Goal: Task Accomplishment & Management: Use online tool/utility

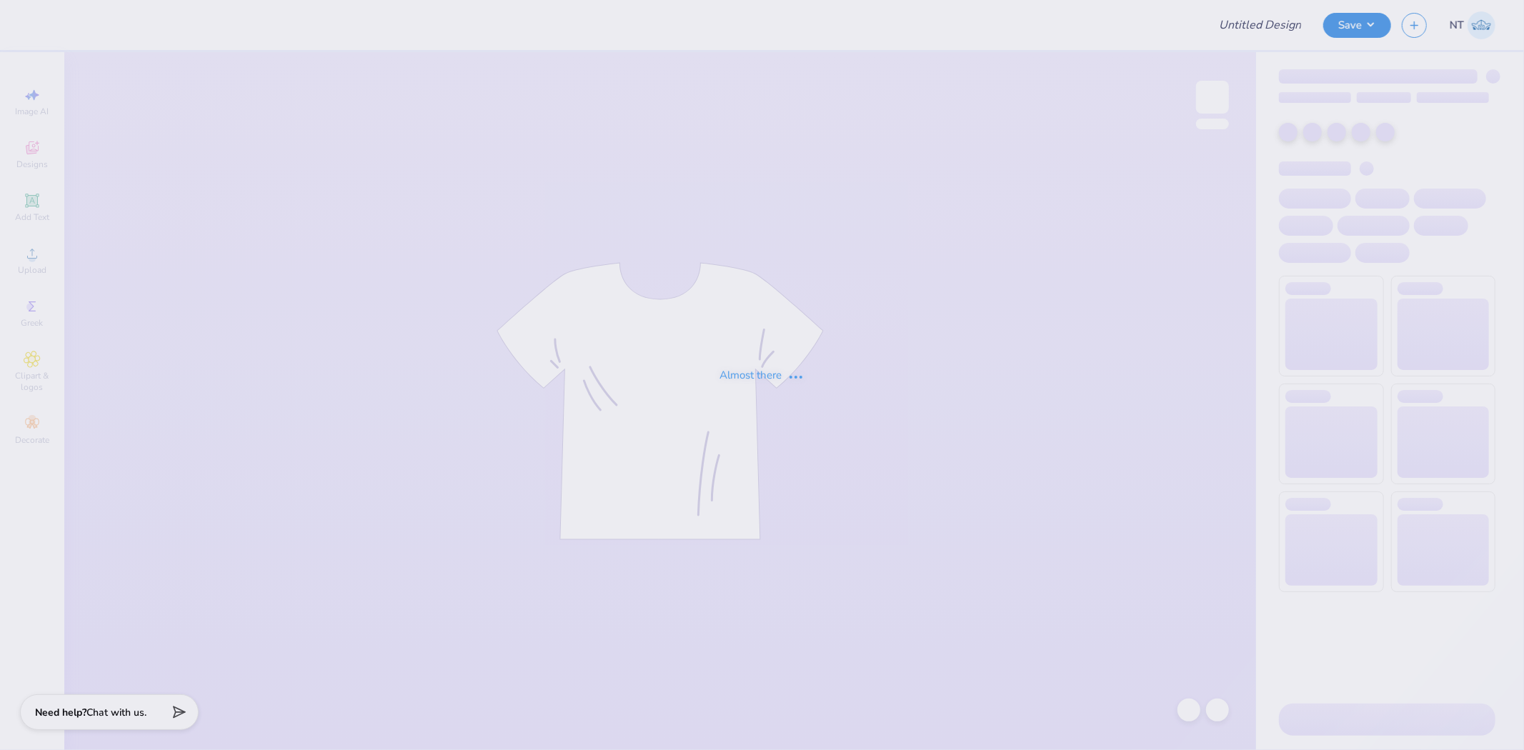
type input "parents weekend"
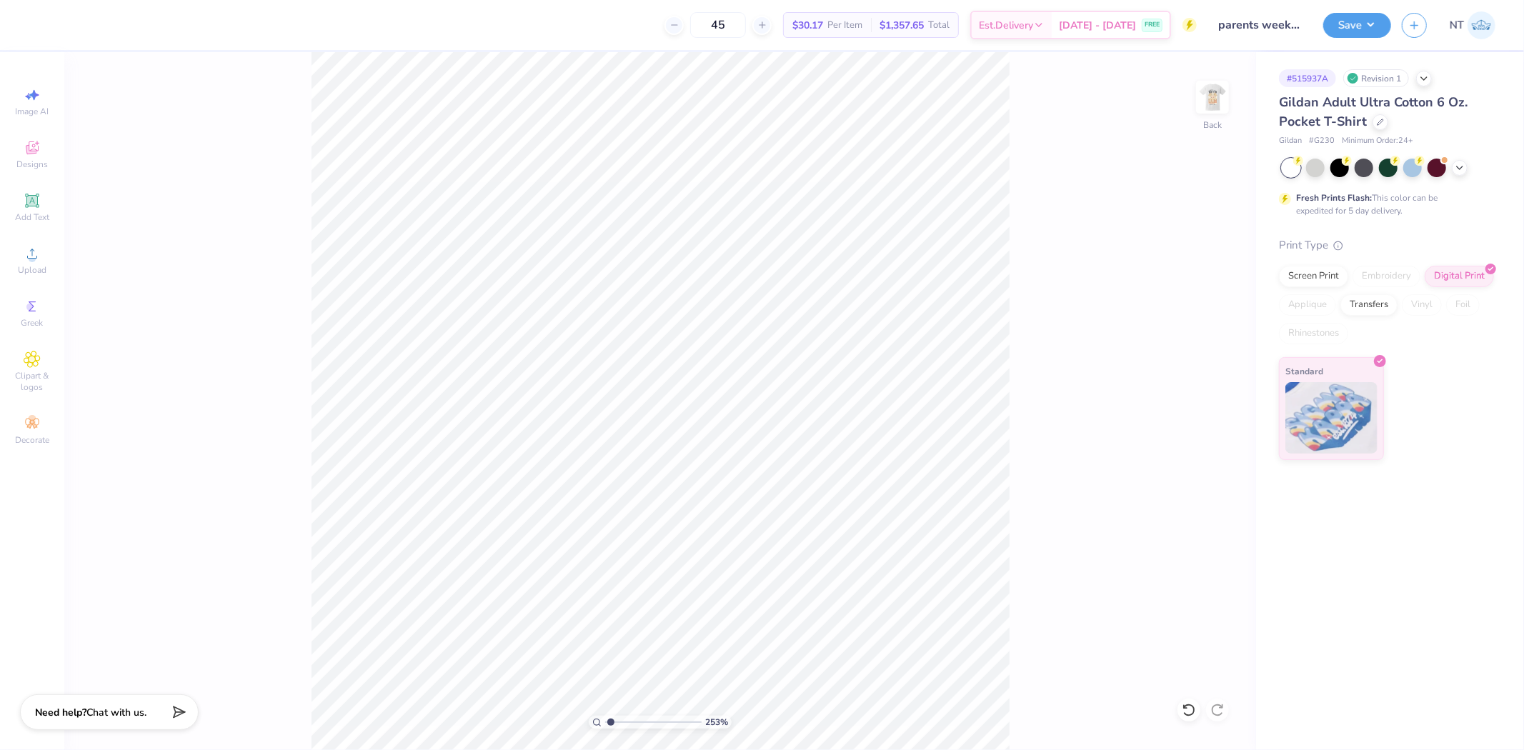
type input "1"
click at [1218, 100] on img at bounding box center [1212, 97] width 57 height 57
click at [36, 268] on span "Upload" at bounding box center [32, 269] width 29 height 11
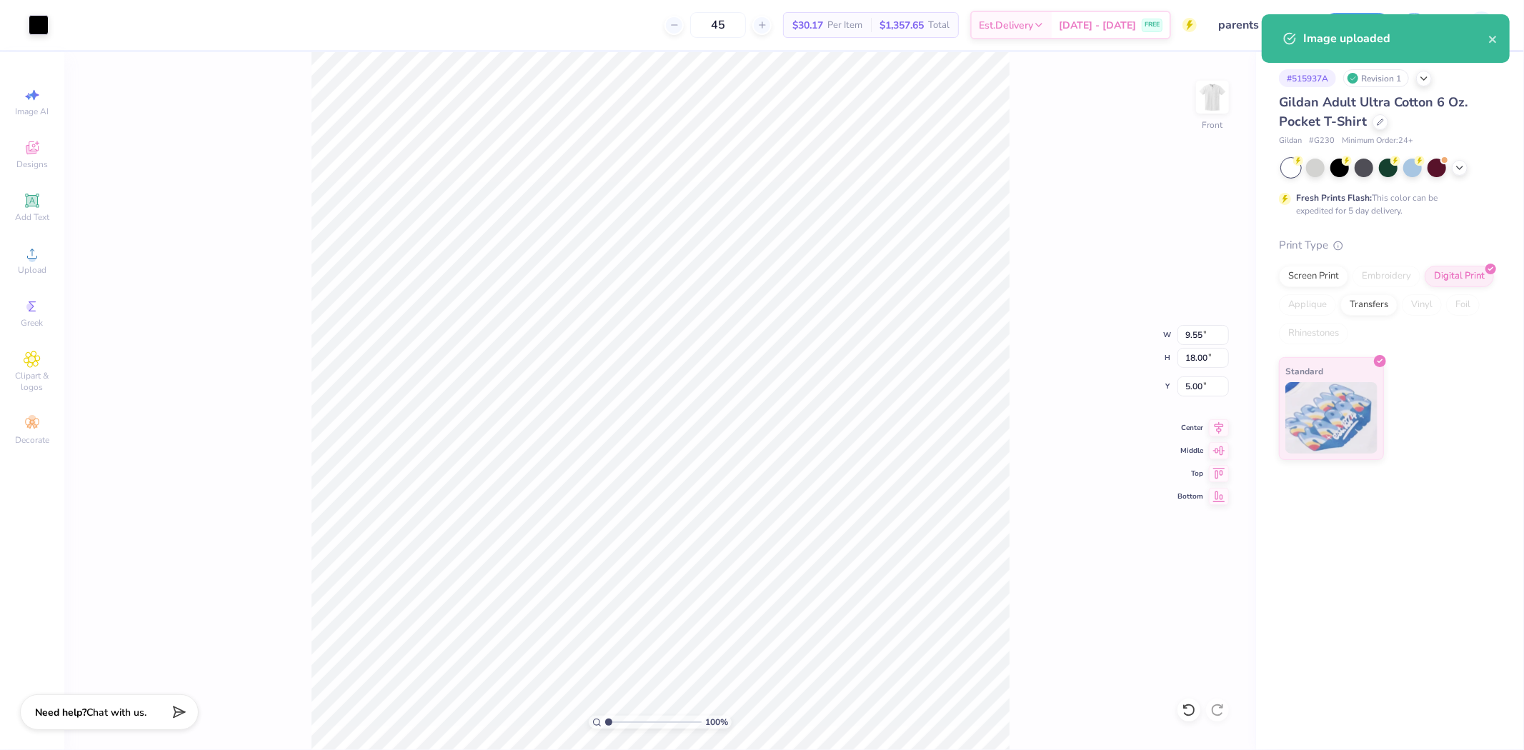
type input "3.00"
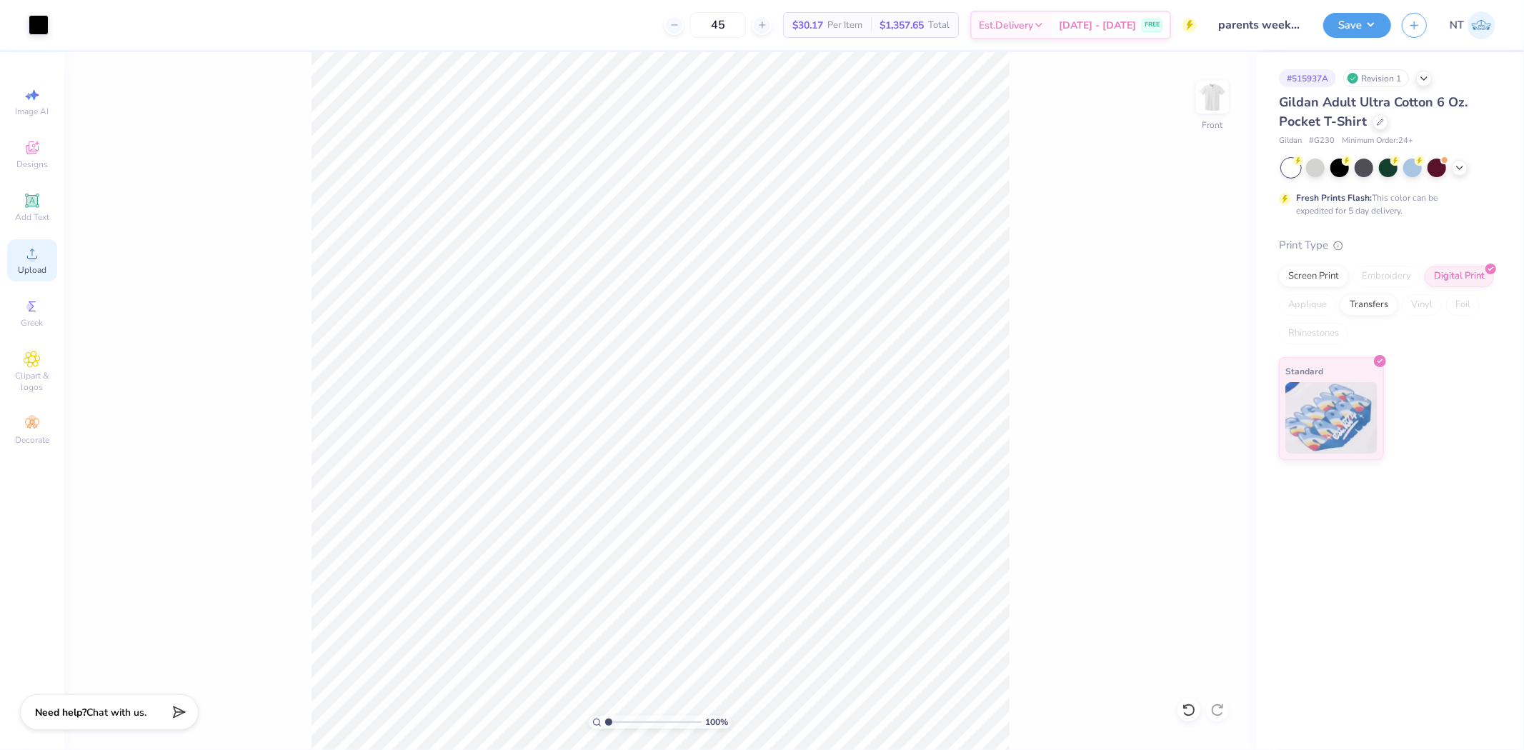
click at [19, 260] on div "Upload" at bounding box center [32, 260] width 50 height 42
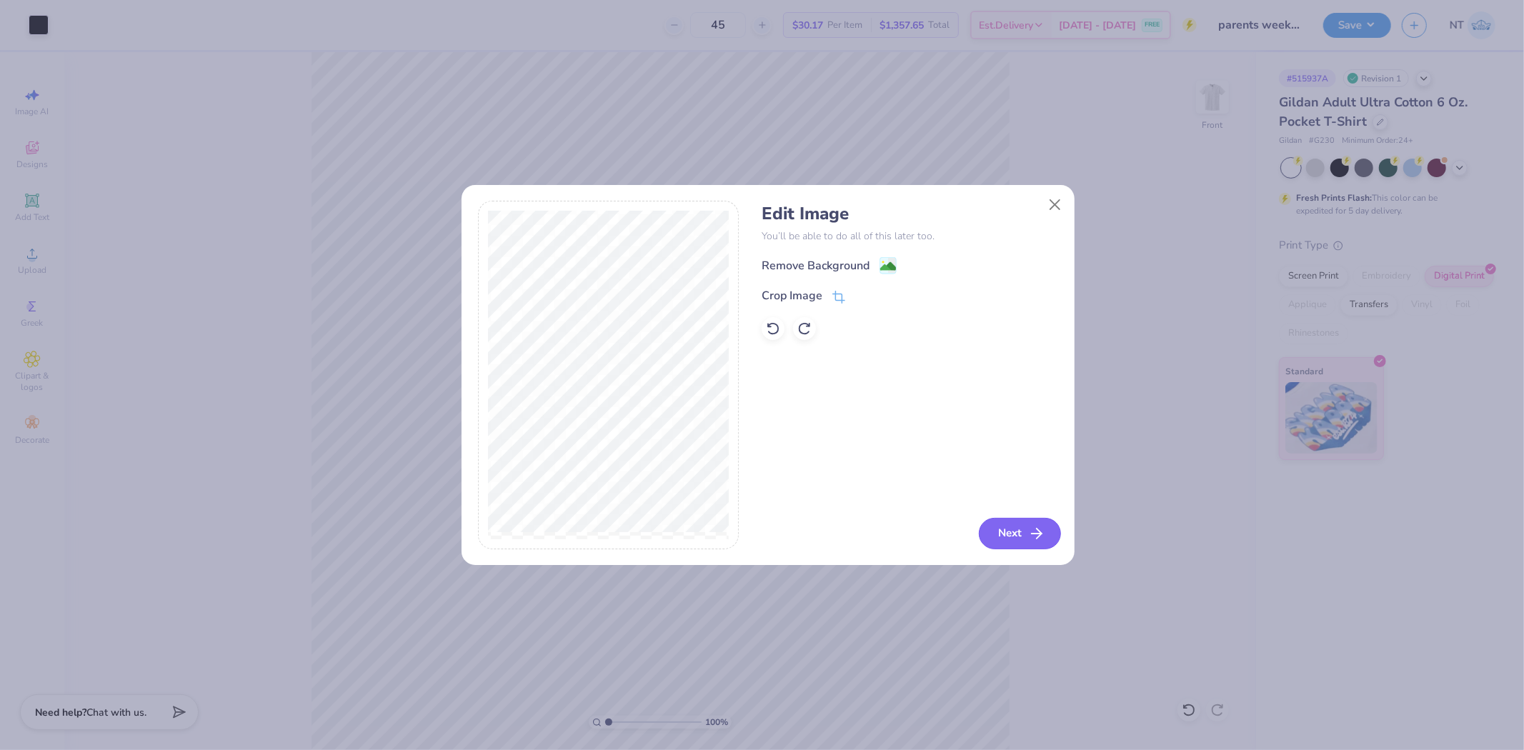
click at [985, 533] on button "Next" at bounding box center [1020, 533] width 82 height 31
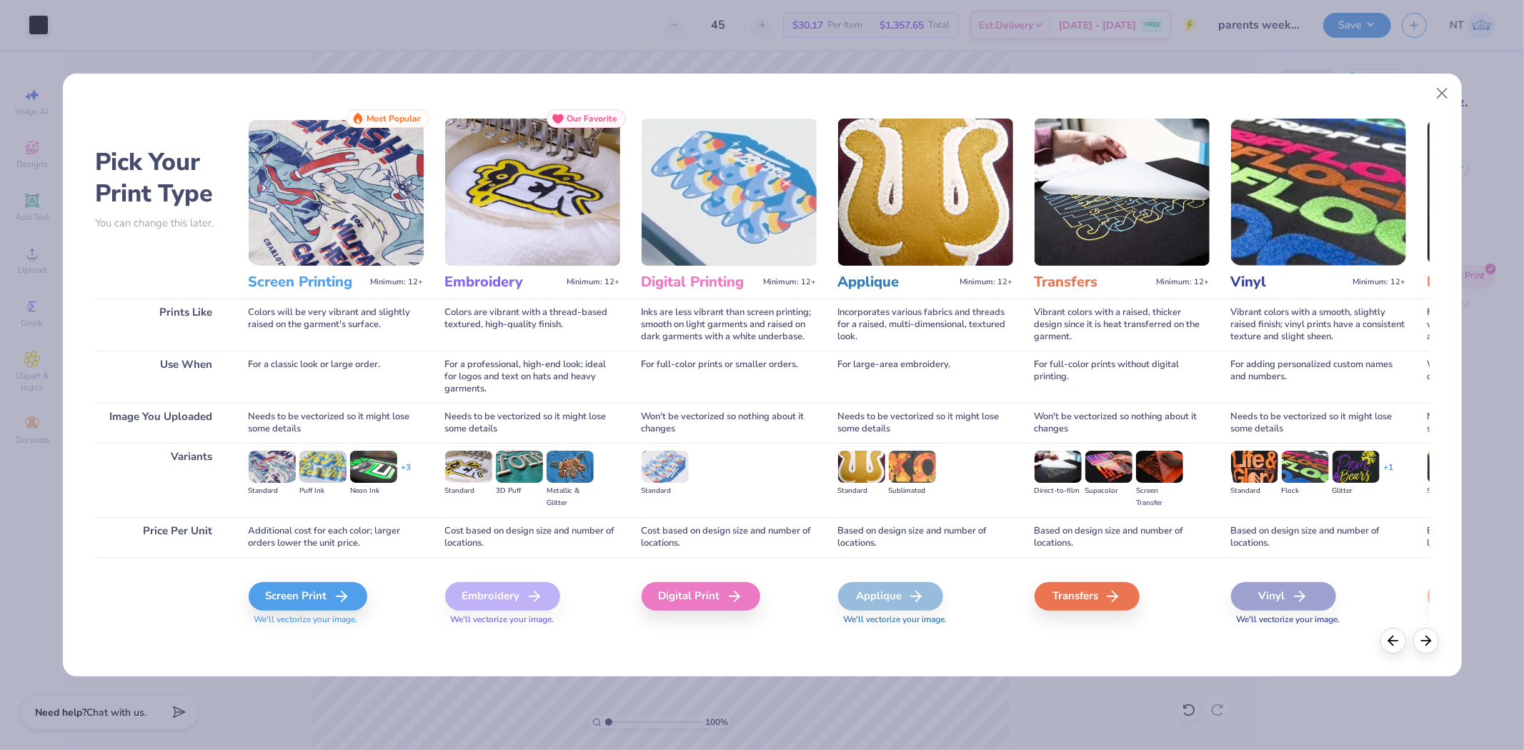
click at [713, 586] on div "Digital Print" at bounding box center [701, 596] width 119 height 29
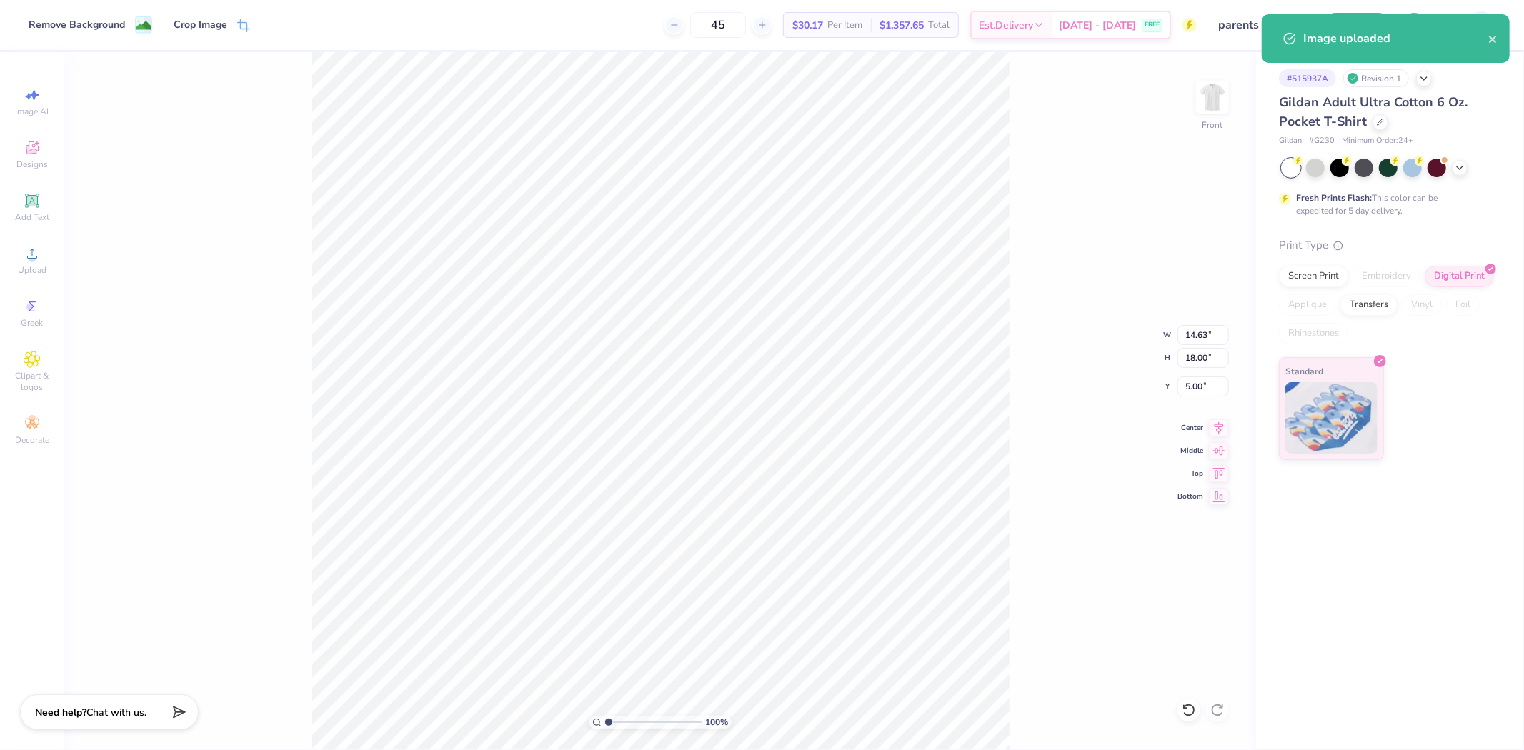
type input "10.47"
type input "12.88"
type input "10.12"
type input "9.55"
type input "18.00"
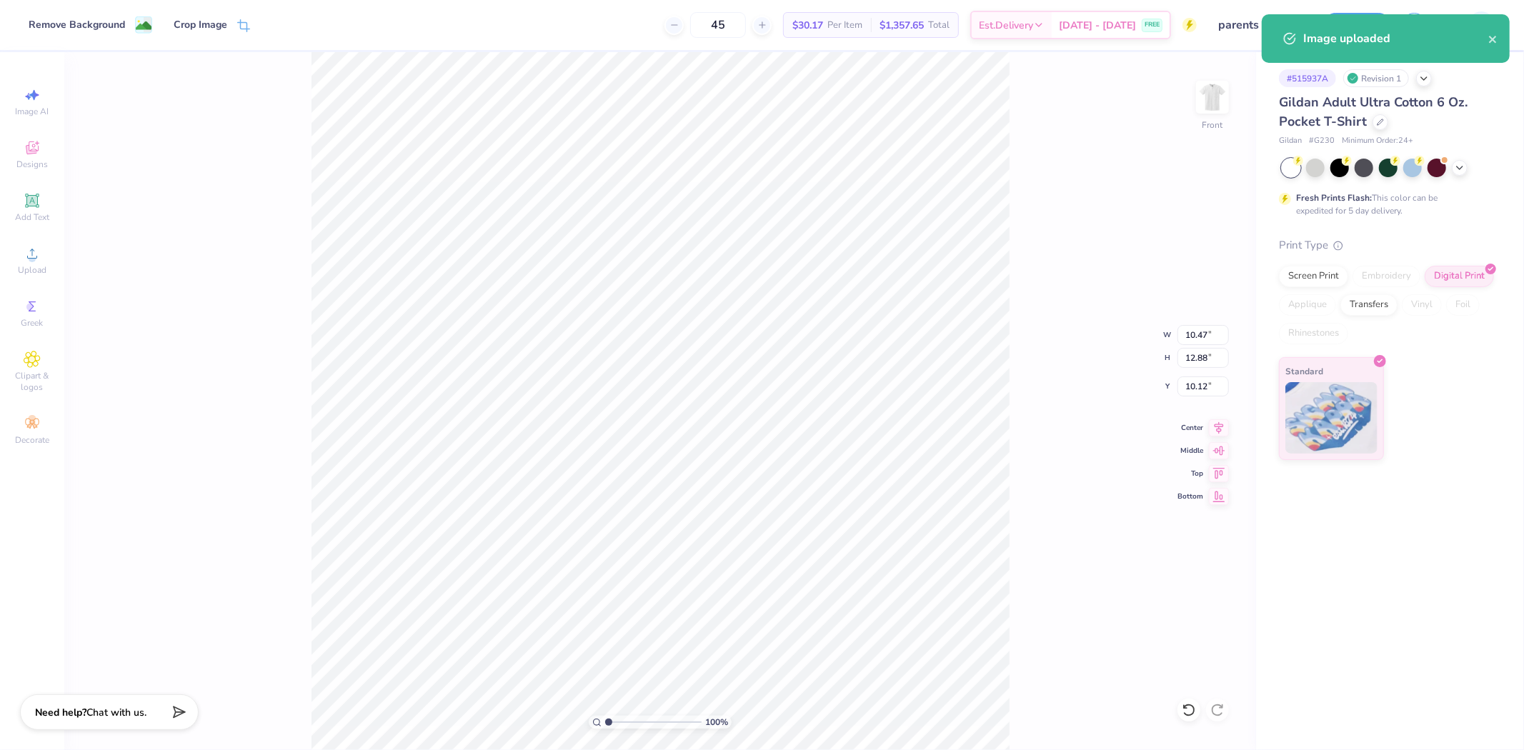
type input "3.00"
type input "10.47"
type input "12.88"
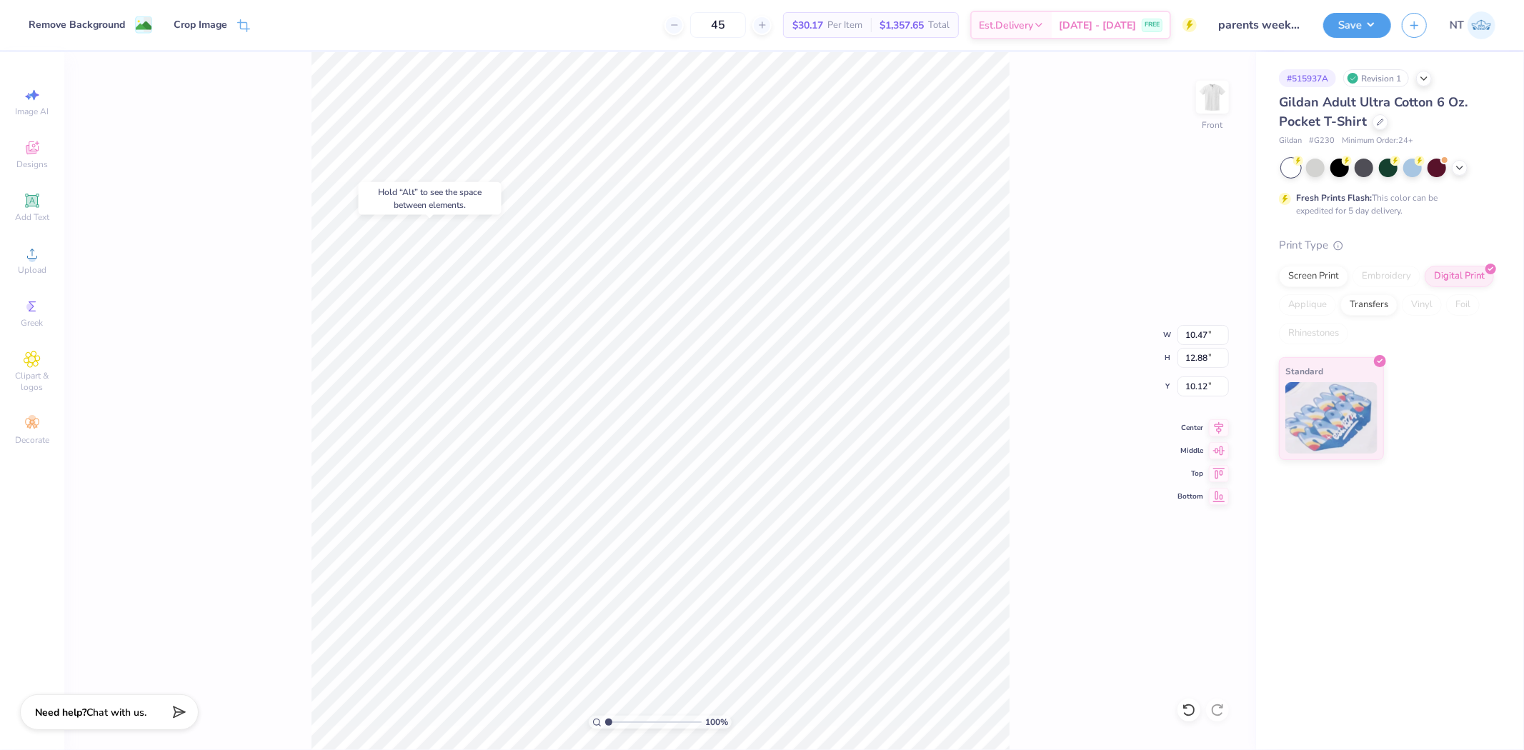
type input "5.56"
type input "11.38"
type input "14.00"
type input "5.42"
click at [1228, 111] on img at bounding box center [1212, 97] width 57 height 57
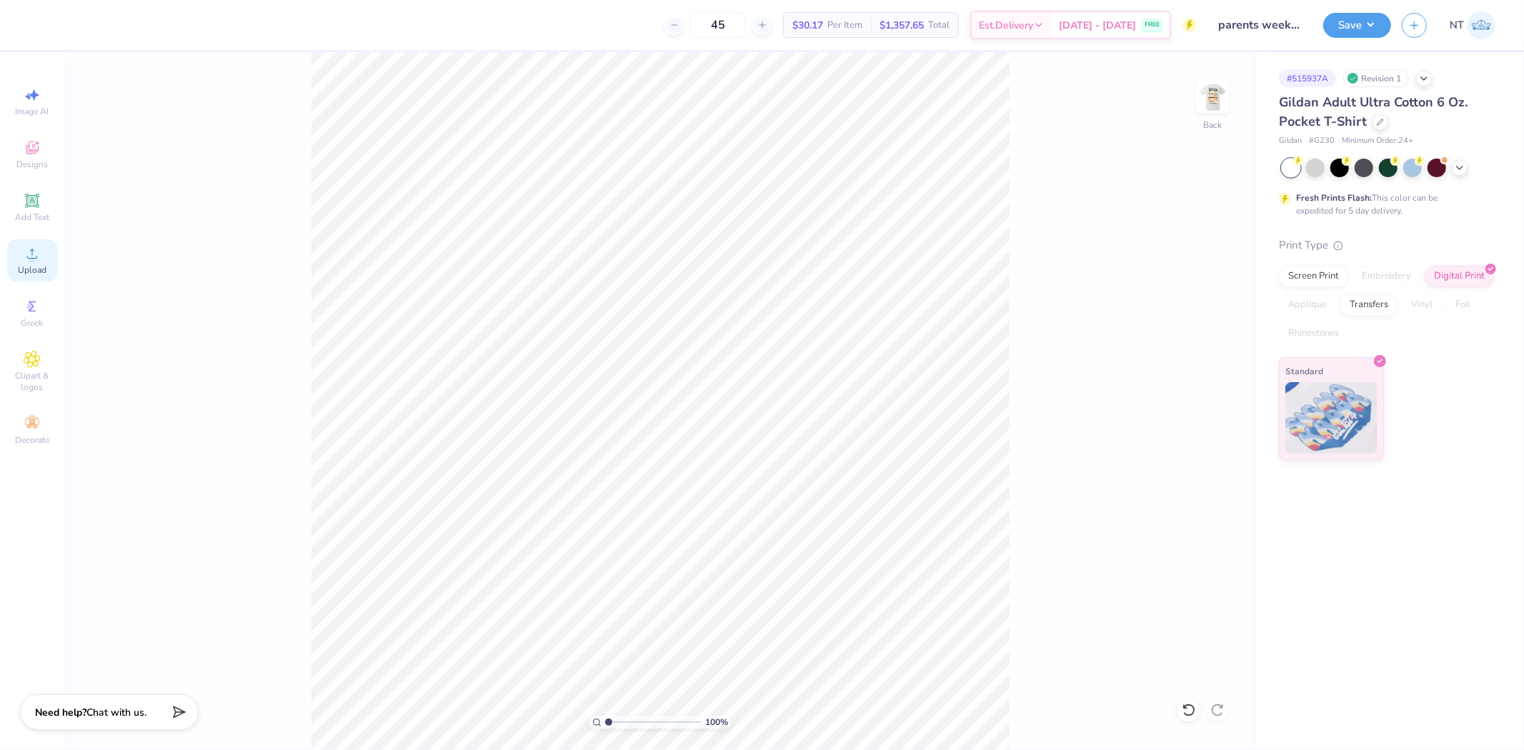
click at [36, 273] on span "Upload" at bounding box center [32, 269] width 29 height 11
click at [43, 213] on span "Add Text" at bounding box center [32, 217] width 34 height 11
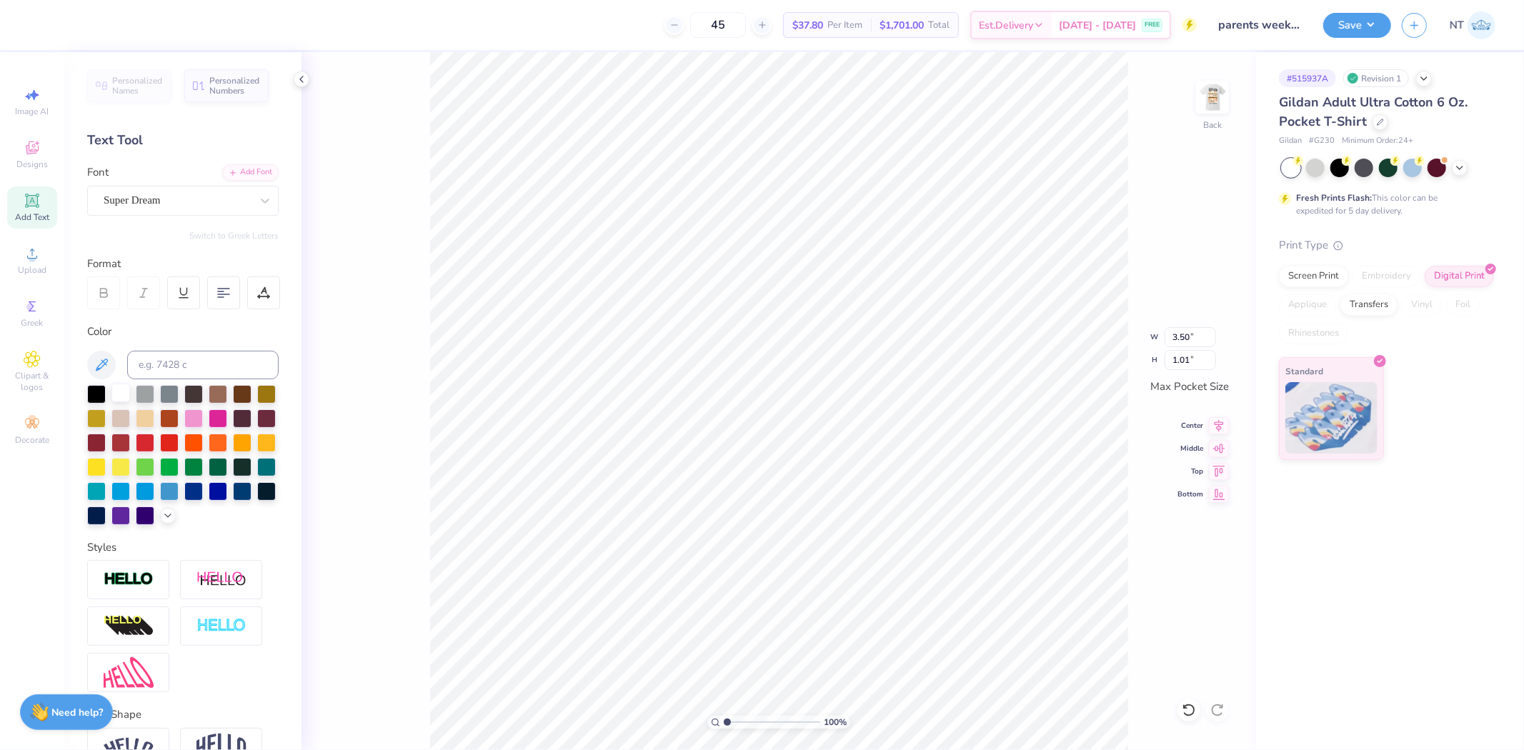
click at [111, 386] on div at bounding box center [120, 393] width 19 height 19
type input "3.44"
type input "1.00"
click at [109, 386] on div at bounding box center [183, 455] width 192 height 140
click at [100, 392] on div at bounding box center [96, 393] width 19 height 19
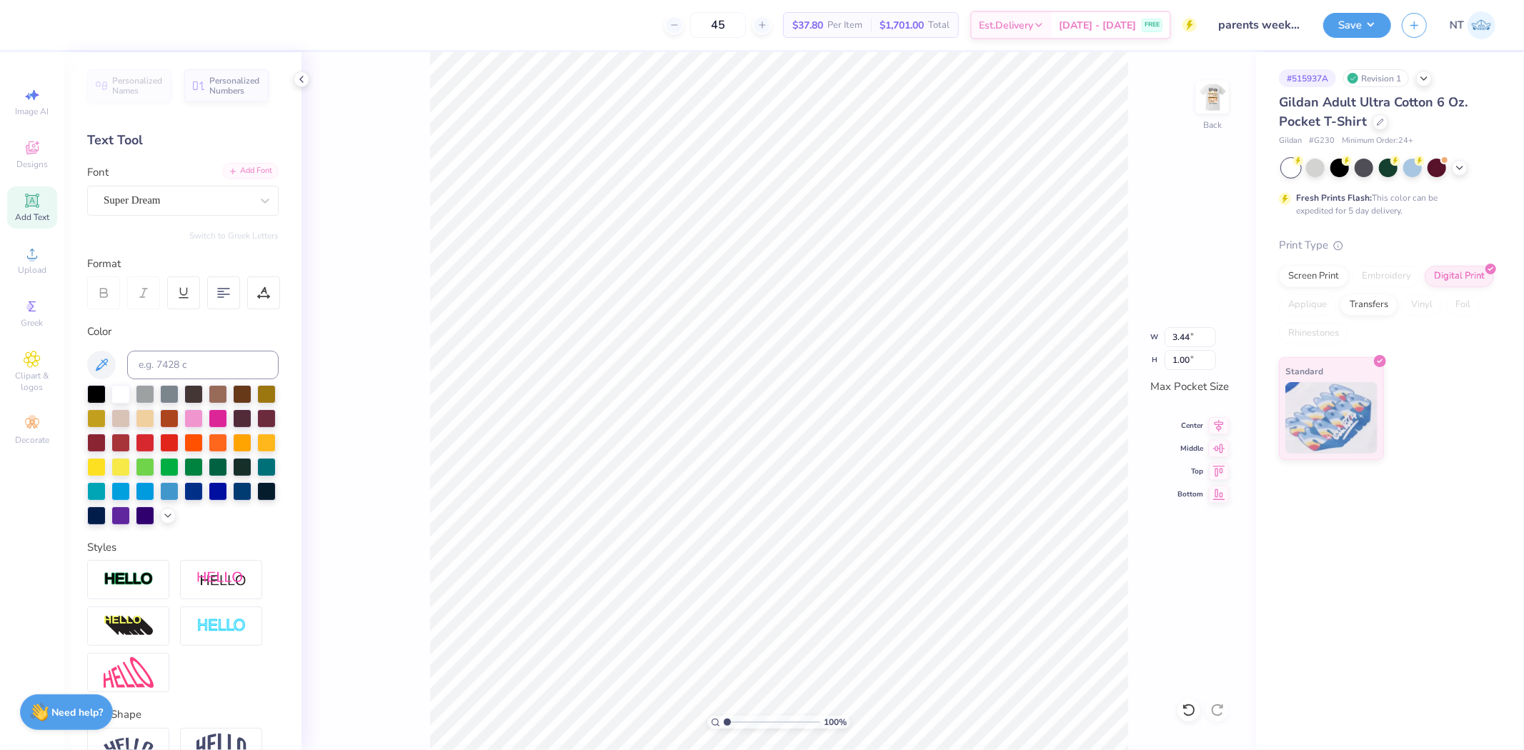
click at [244, 168] on div "Add Font" at bounding box center [250, 171] width 56 height 16
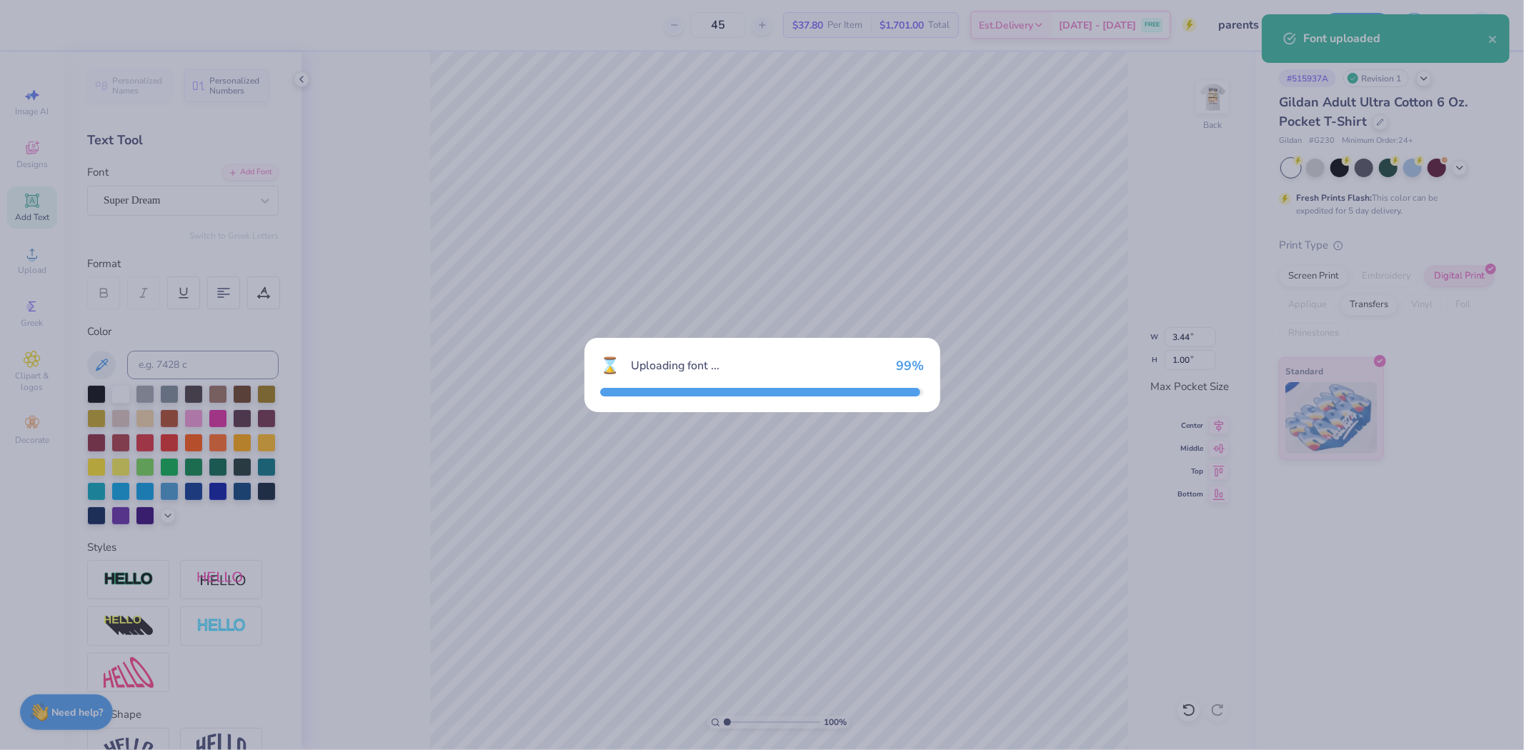
type input "3.22"
type input "0.95"
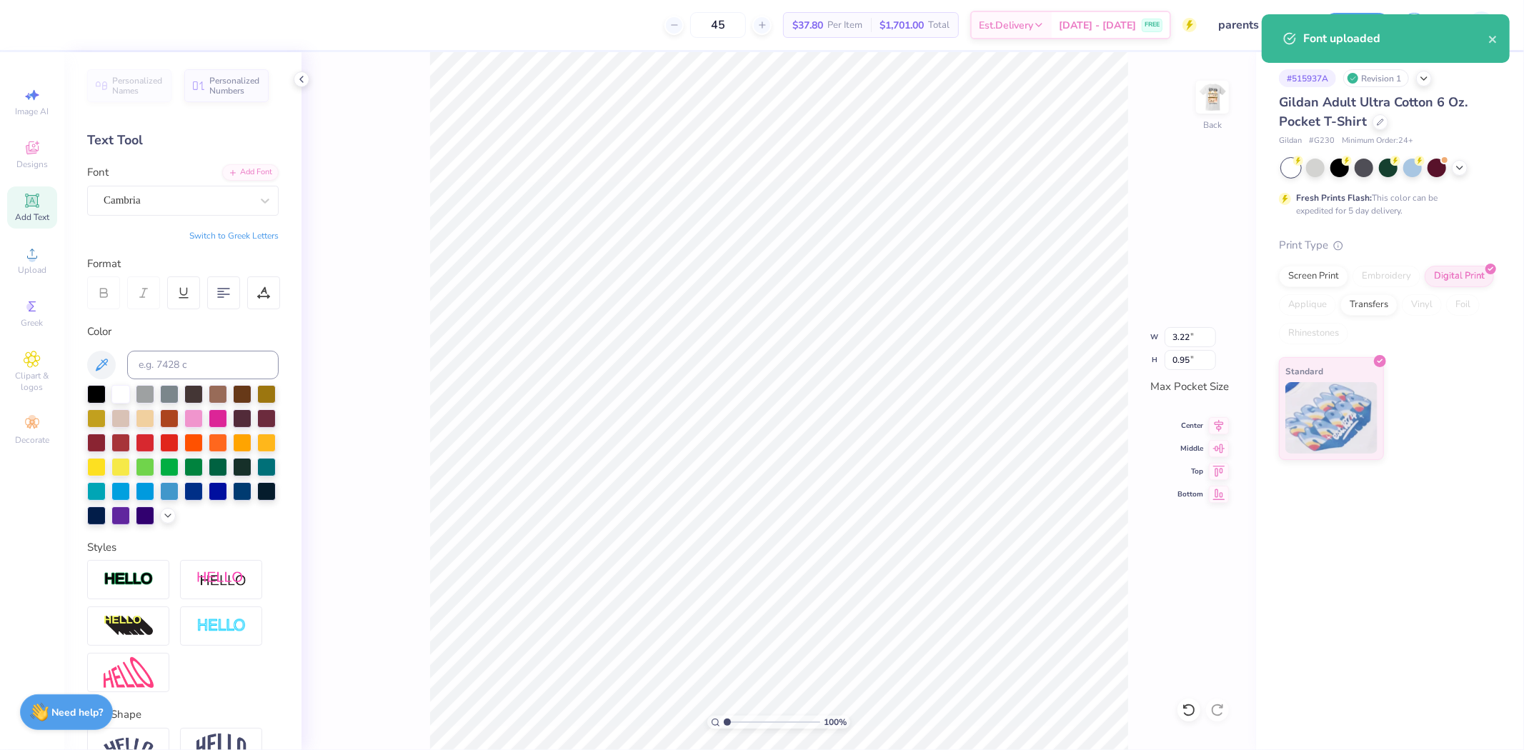
scroll to position [12, 2]
paste textarea "GFB"
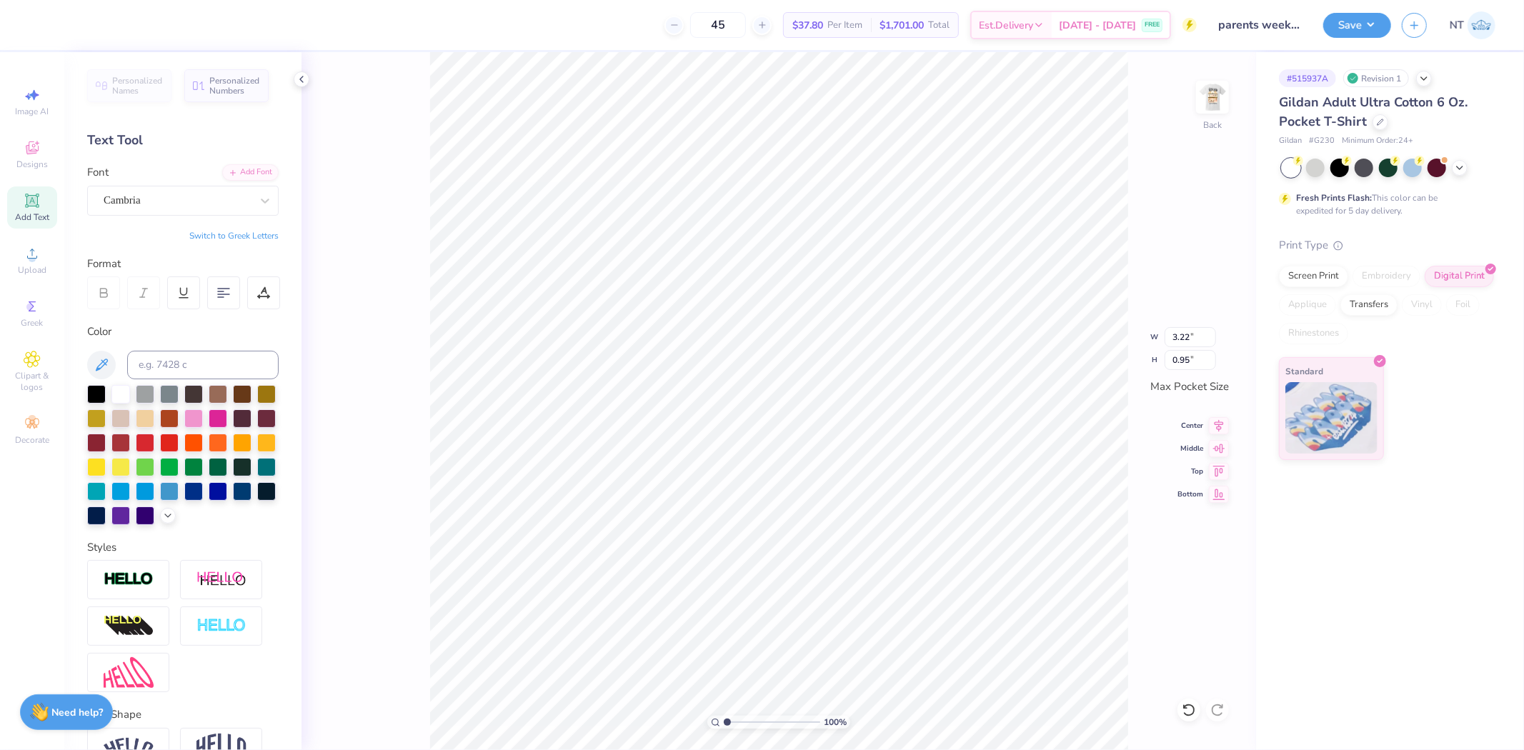
type textarea "GFB"
click at [262, 230] on button "Switch to Greek Letters" at bounding box center [233, 235] width 89 height 11
type input "2.58"
type input "0.95"
type input "2.52537398785411"
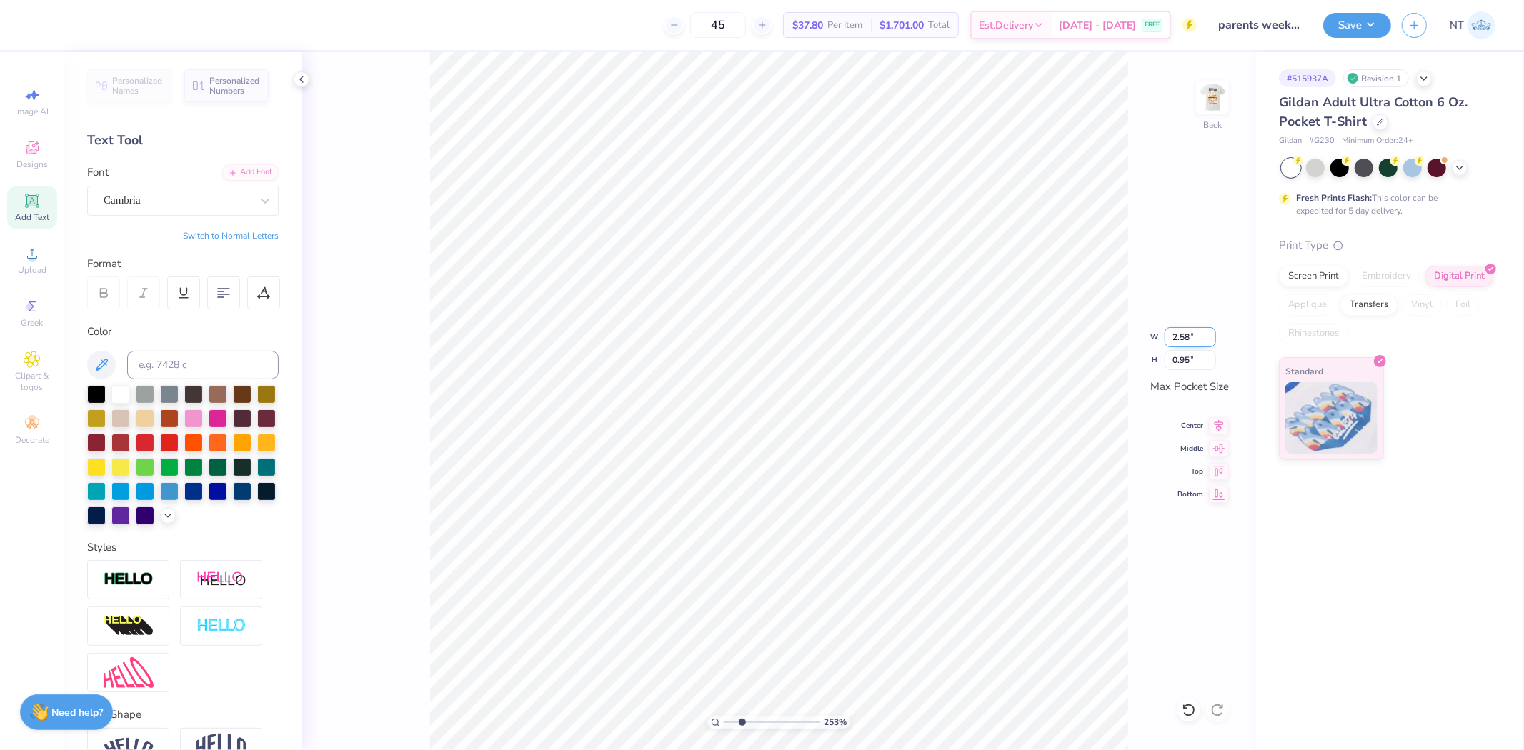
click at [1177, 331] on input "2.58" at bounding box center [1190, 337] width 51 height 20
type input "4"
type input "2.52537398785411"
type input "3.50"
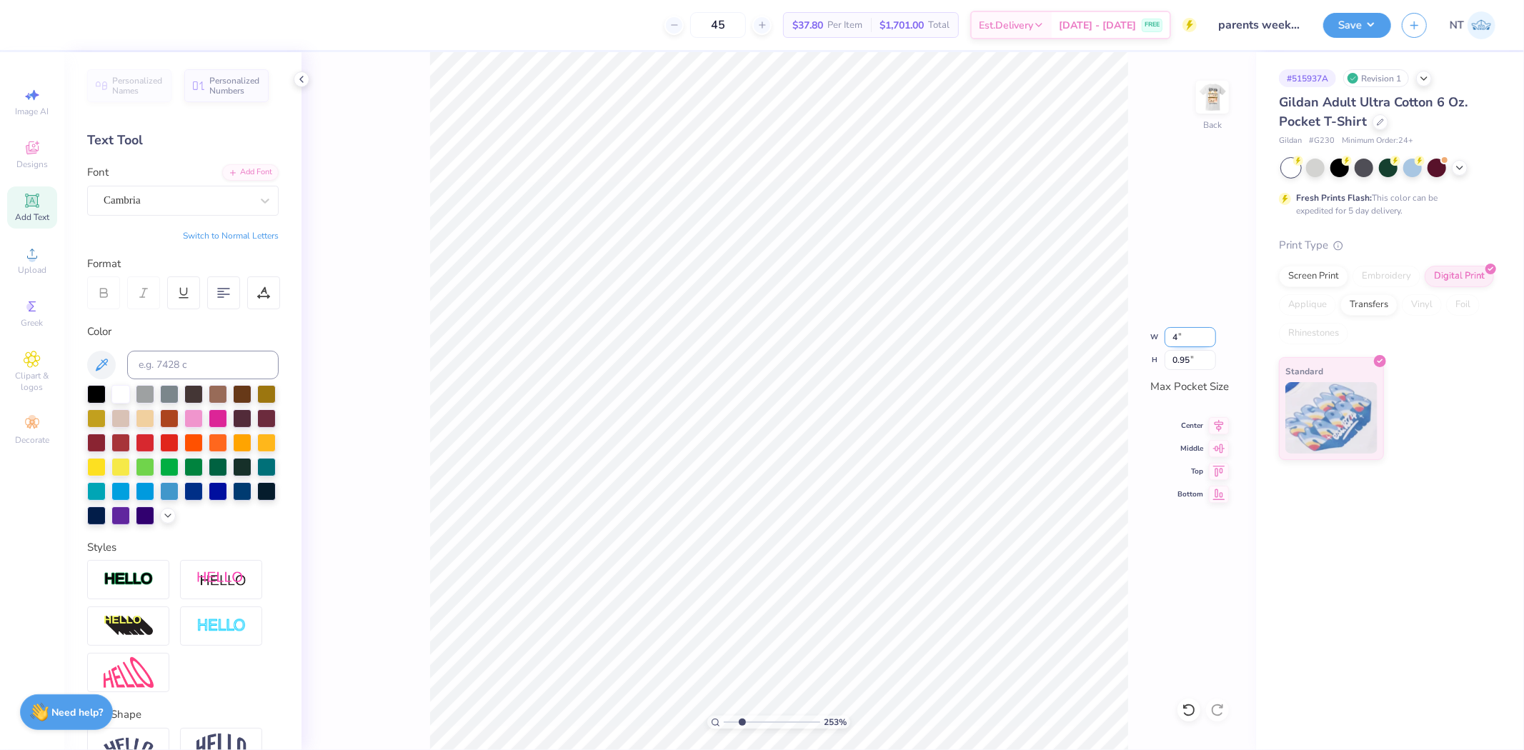
type input "1.29"
click at [46, 212] on span "Add Text" at bounding box center [32, 217] width 34 height 11
click at [96, 392] on div at bounding box center [96, 393] width 19 height 19
type input "2.52537398785411"
type input "3.44"
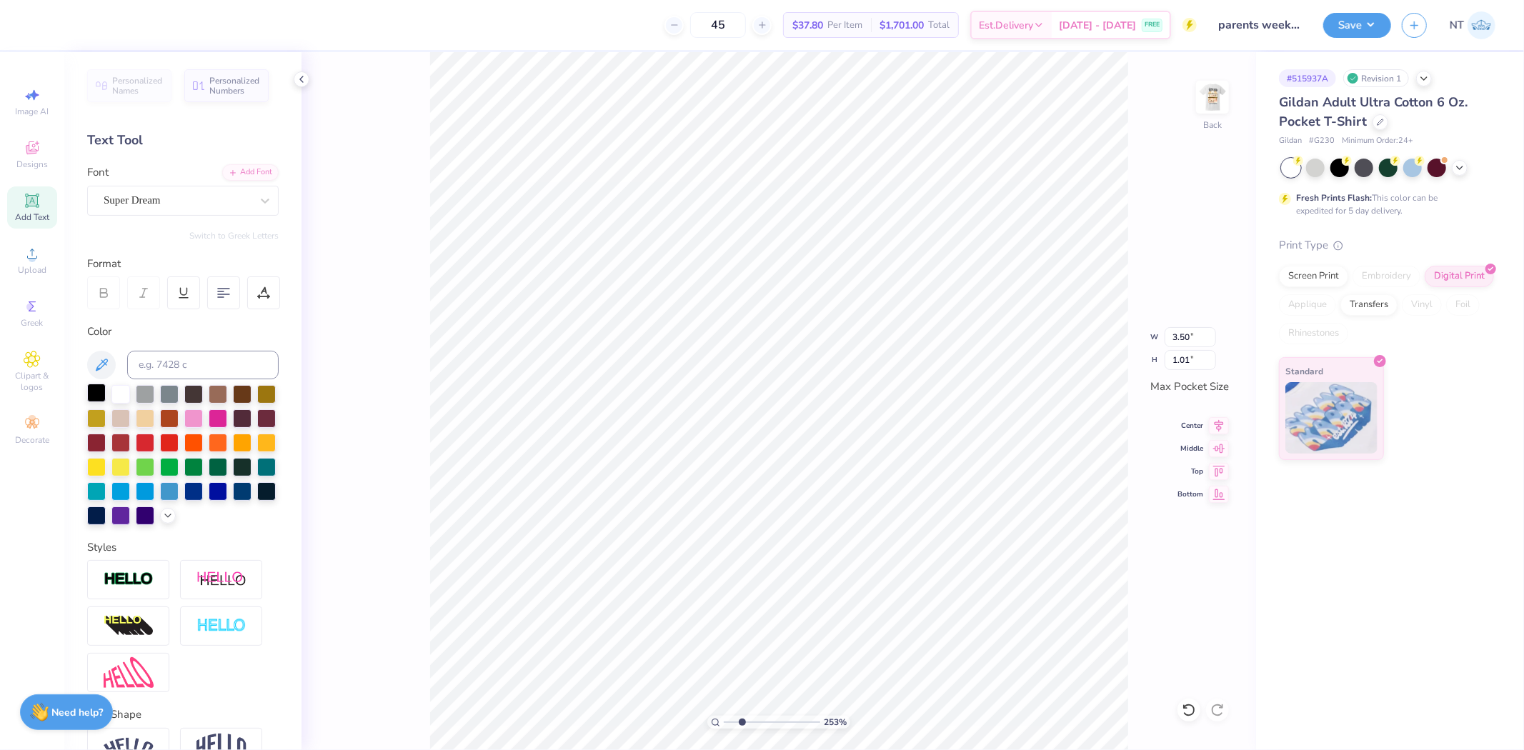
type input "1.00"
paste textarea "parents weekened 2025"
type input "2.52537398785411"
type textarea "parents weekened 2025"
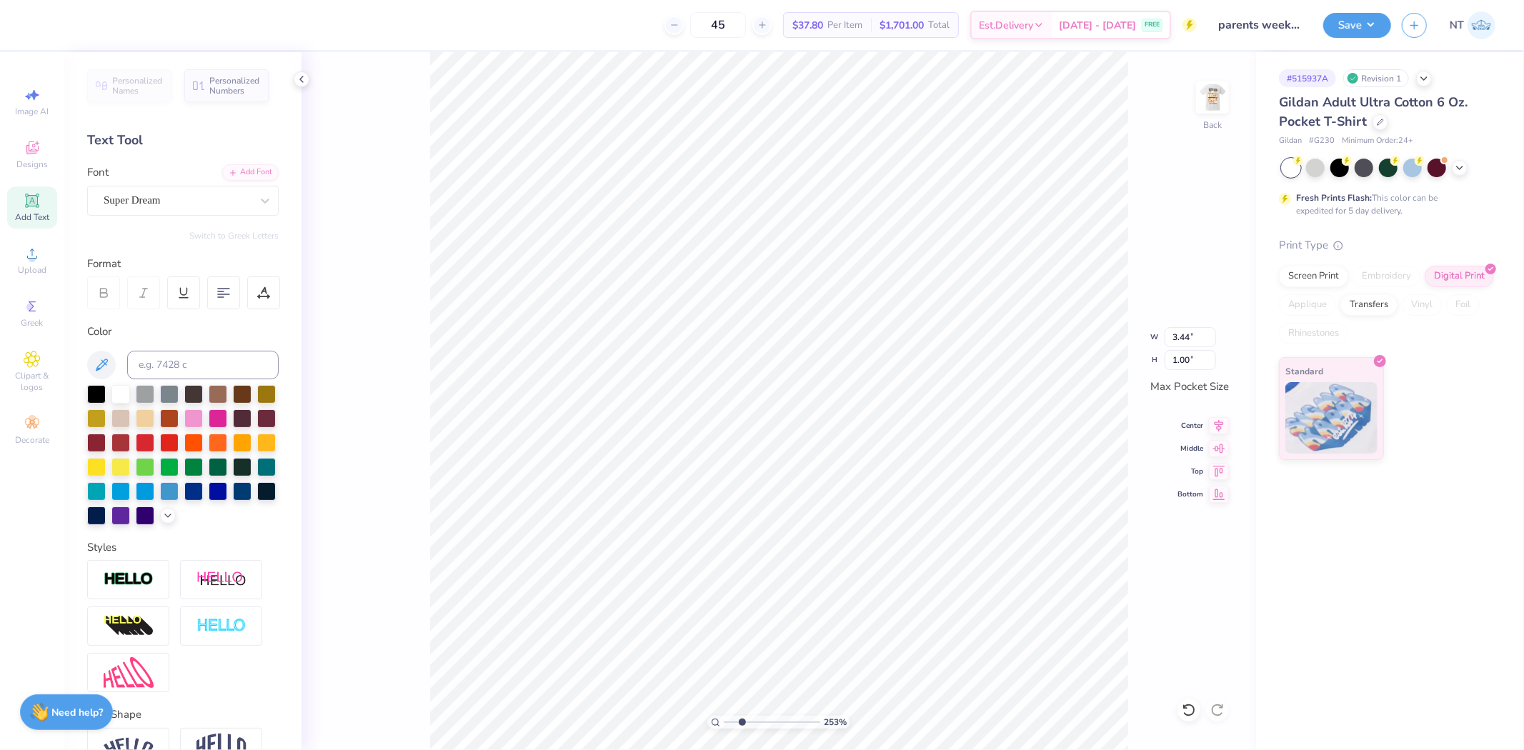
type input "2.52537398785411"
type input "3.43"
type input "0.29"
type input "5.29890660520329"
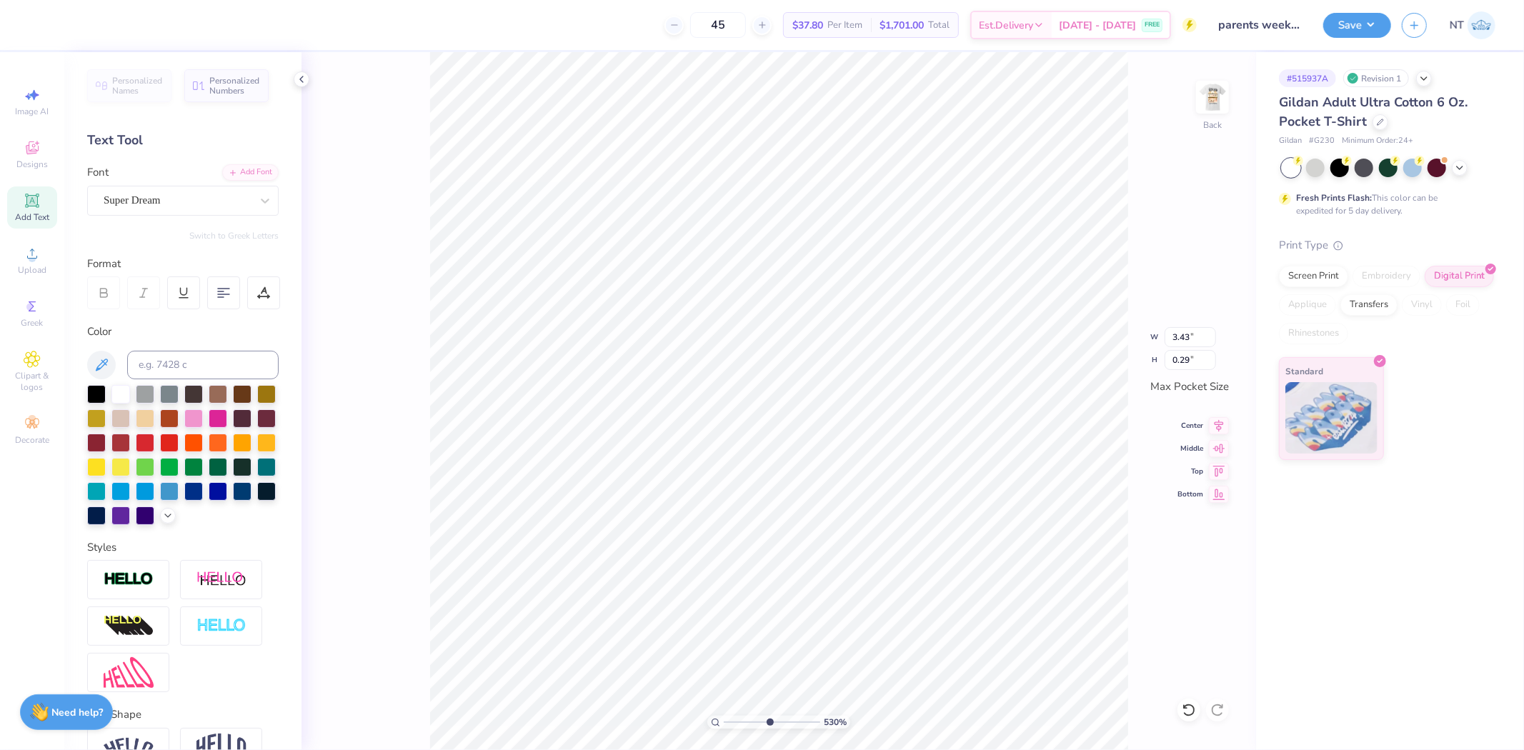
type textarea "P 2025"
type input "5.29890660520329"
type textarea "Pa 2025"
type input "5.29890660520329"
type textarea "Pare 2025"
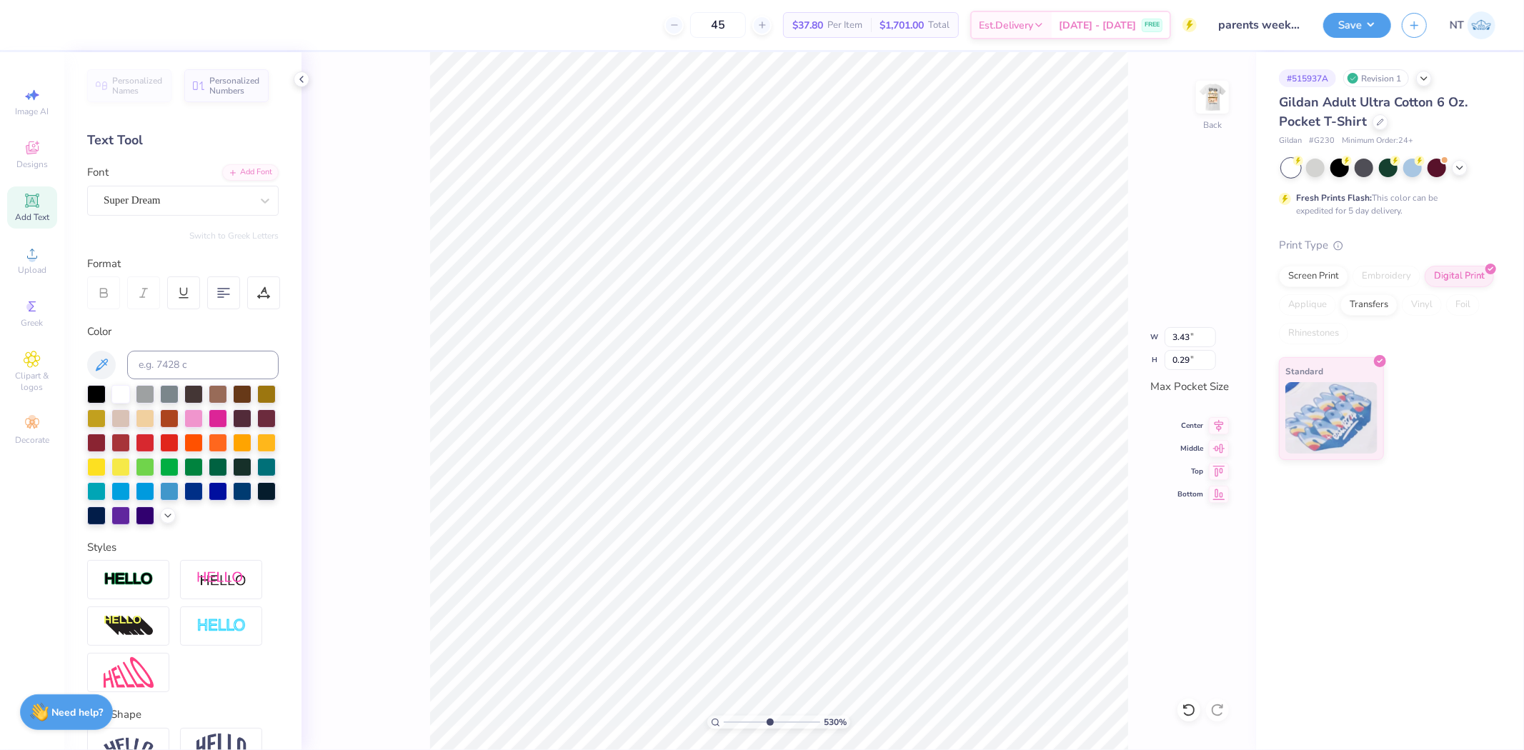
type input "5.29890660520329"
type textarea "Paren 2025"
type input "5.29890660520329"
type textarea "Parent 2025"
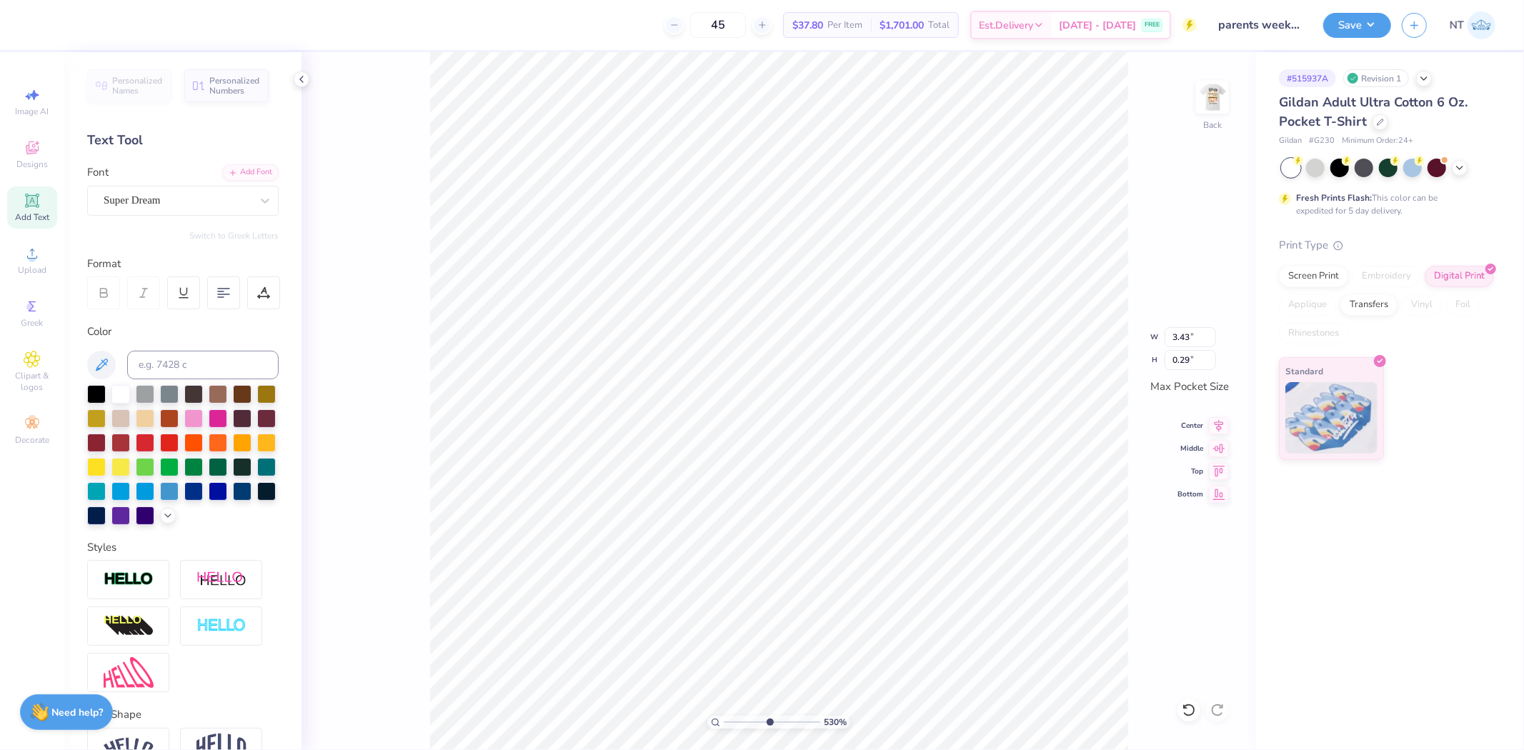
type input "5.29890660520329"
type textarea "Parents 2025"
type input "5.29890660520329"
type textarea "Parents 2025"
type input "5.29890660520329"
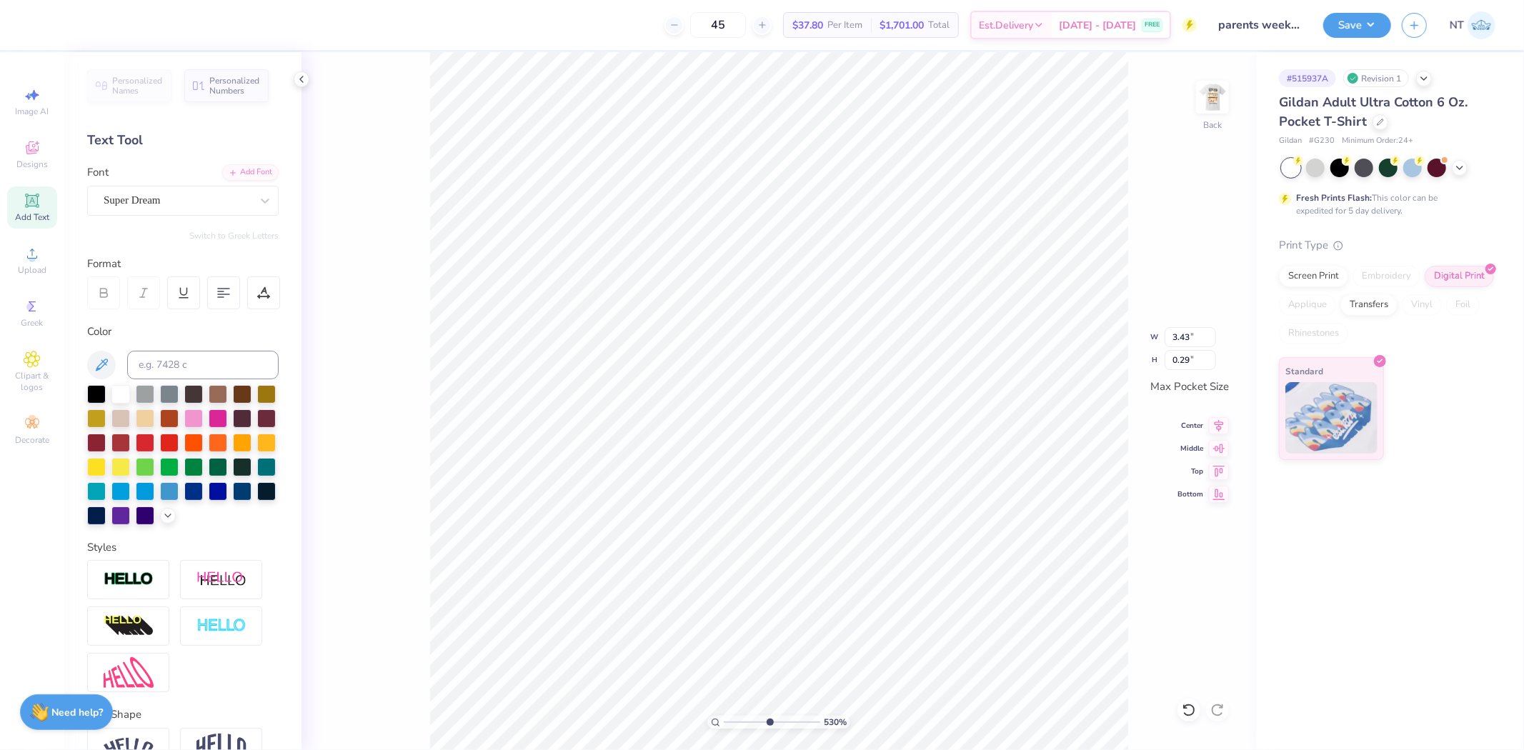
type textarea "Parents 2025"
type input "5.29890660520329"
type textarea "Parent 2025"
type input "5.29890660520329"
type textarea "Parent' 2025"
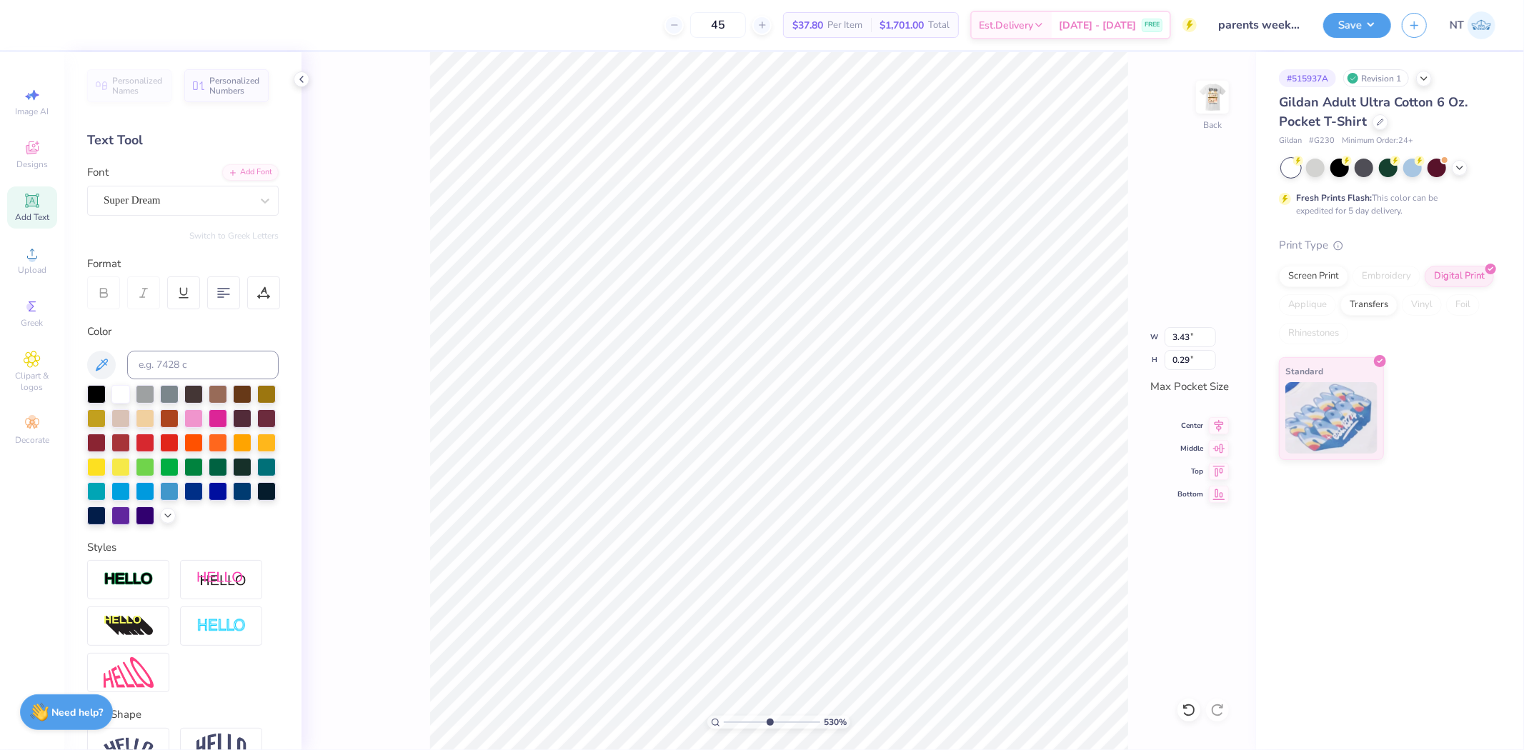
type input "5.29890660520329"
type textarea "Parent's 2025"
type input "5.29890660520329"
type textarea "Parent's 2025"
type input "5.29890660520329"
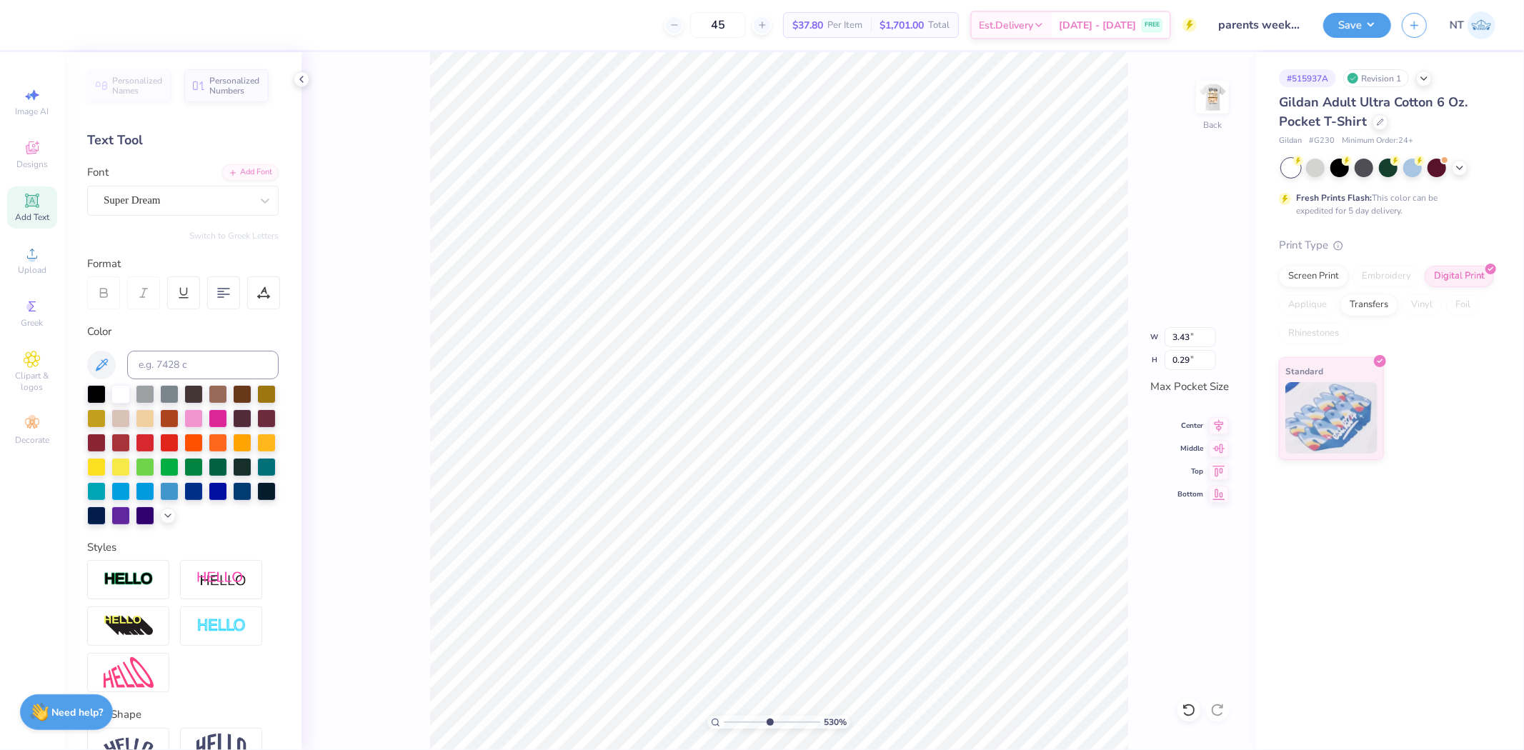
type textarea "Parent's W 2025"
type input "5.29890660520329"
type textarea "Parent's We 2025"
type input "5.29890660520329"
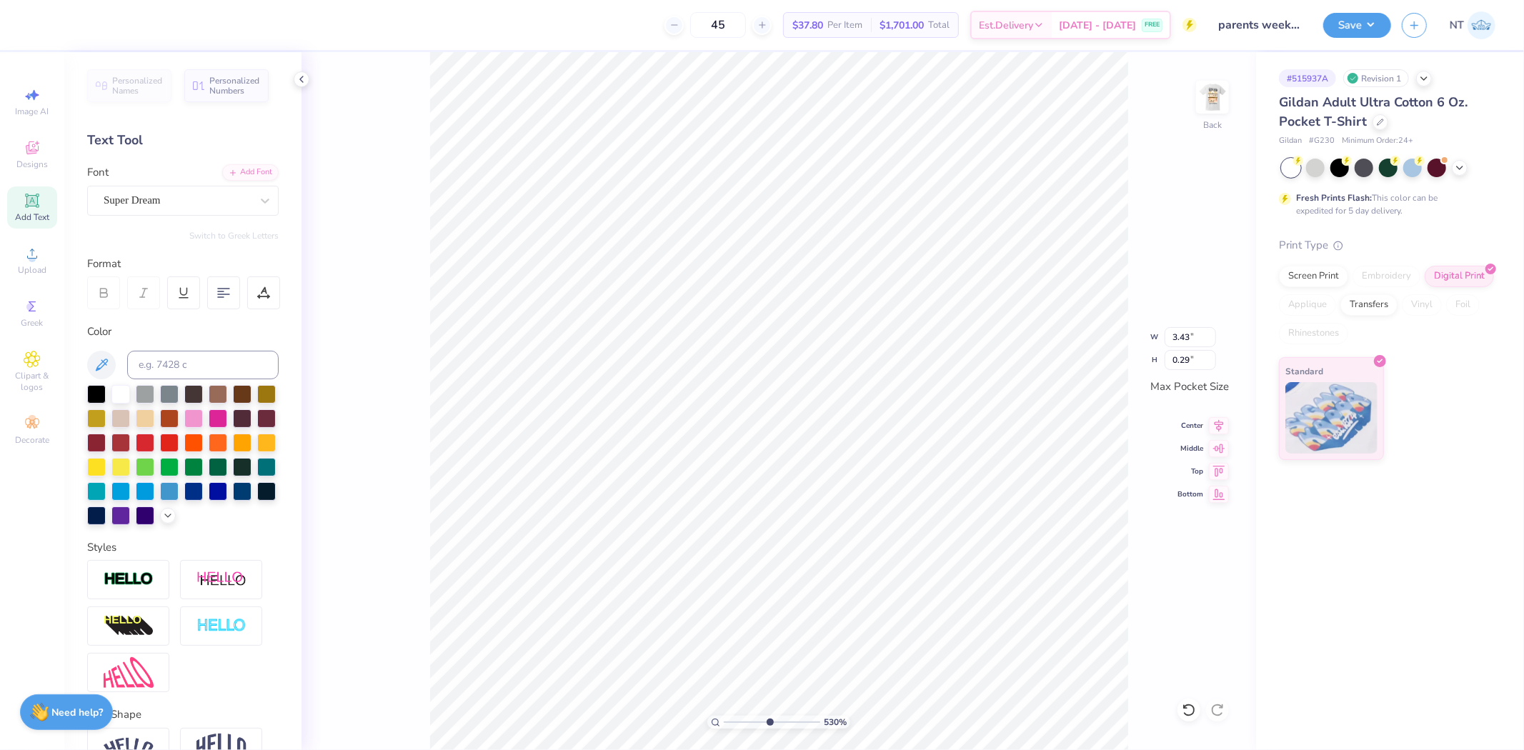
type textarea "Parent's Wek 2025"
type input "5.29890660520329"
type textarea "Parent's We 2025"
type input "5.29890660520329"
type textarea "Parent's Wee 2025"
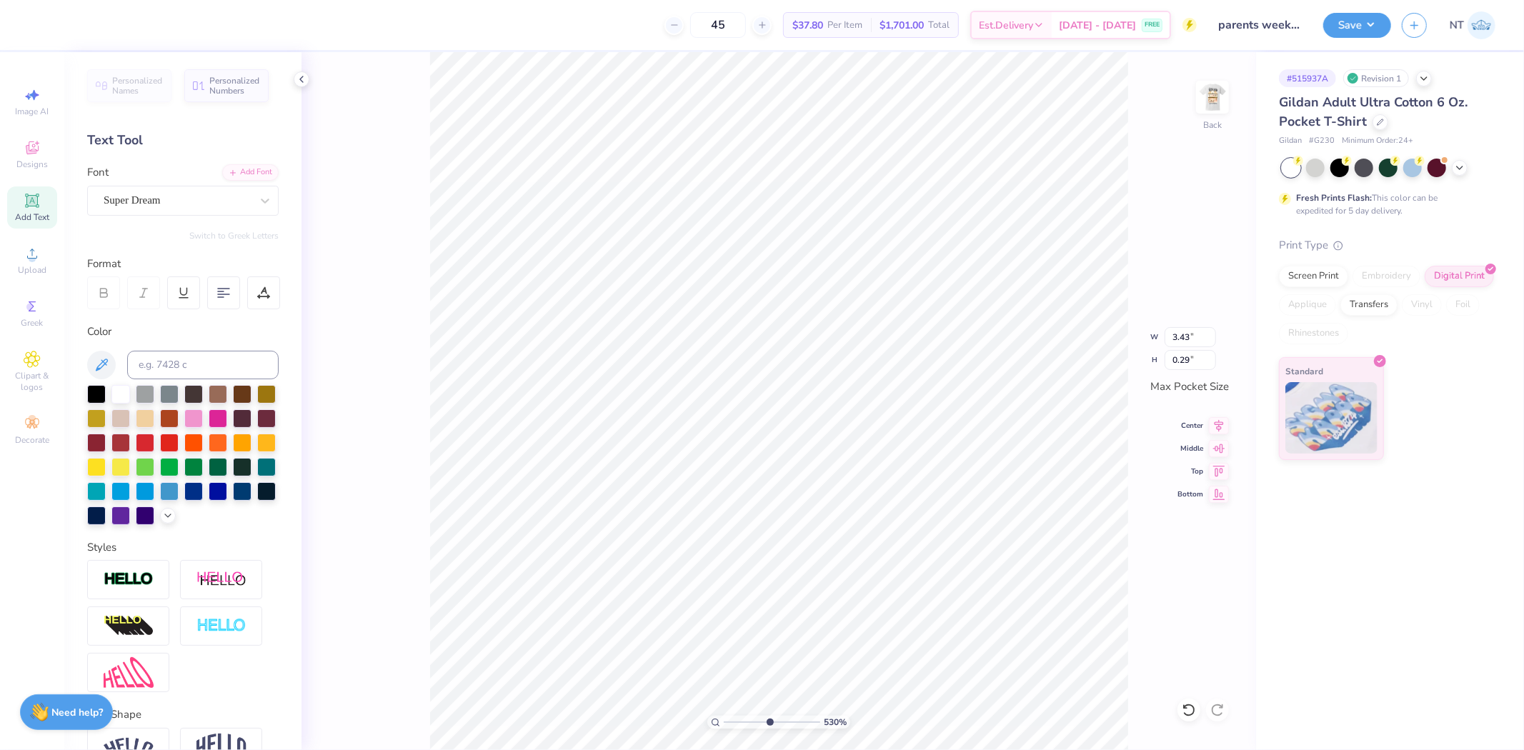
type input "5.29890660520329"
type textarea "Parent's Week 2025"
type input "5.29890660520329"
type textarea "Parent's Weeken 2025"
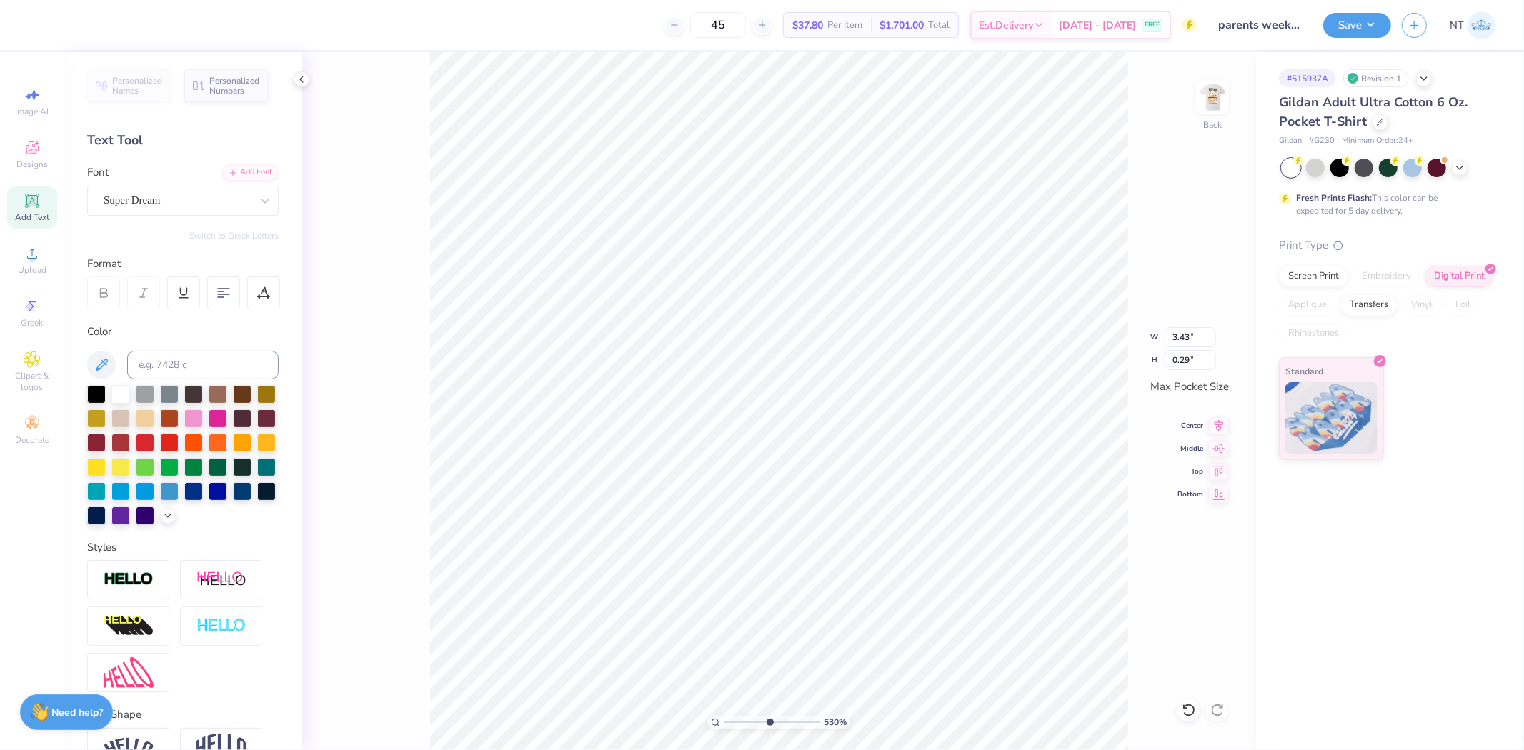
type input "5.29890660520329"
type textarea "Parent's Weekend 2025"
type input "5.29890660520329"
type textarea "Parent's Weekend 2025"
click at [232, 174] on div "Add Font" at bounding box center [250, 171] width 56 height 16
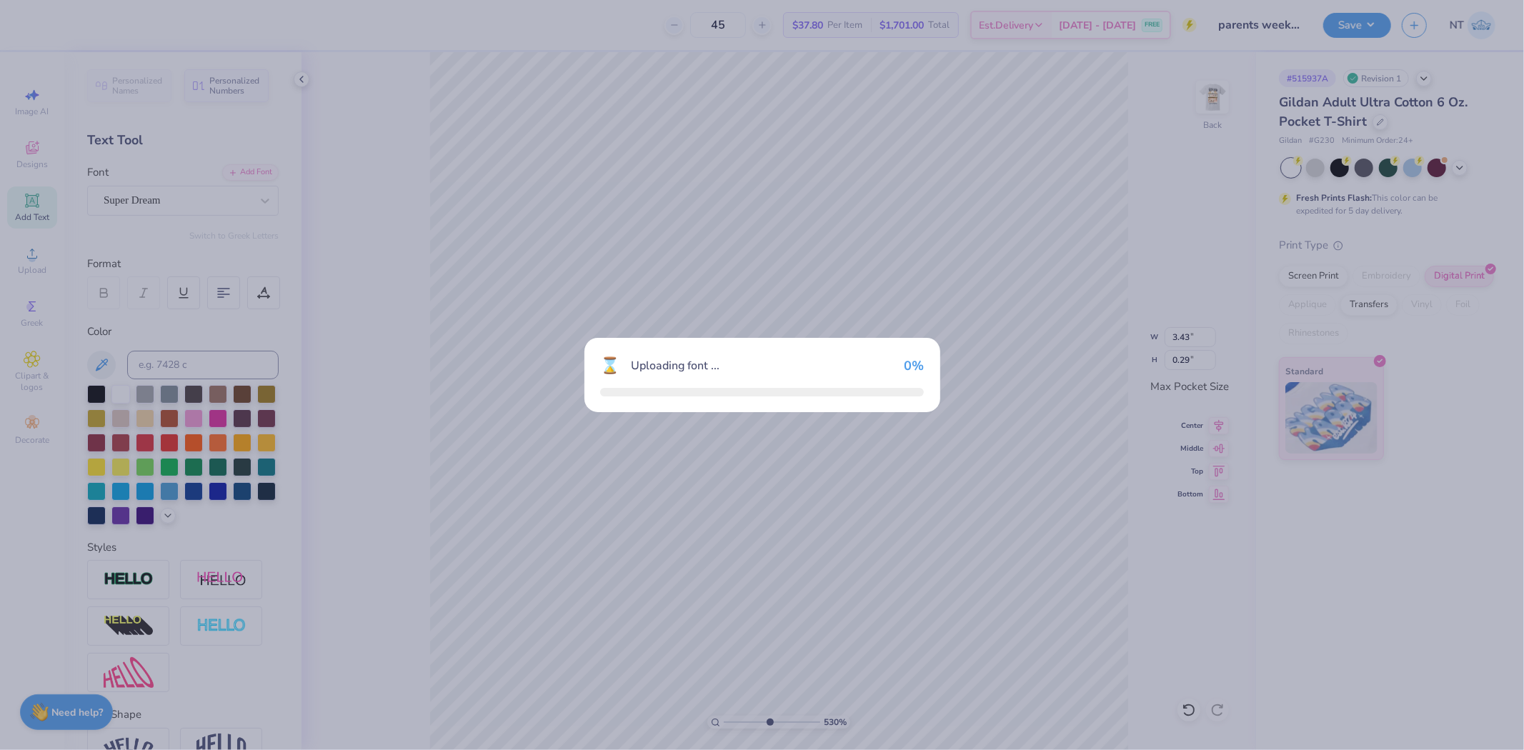
type input "5.29890660520329"
type input "3.33"
type input "0.22"
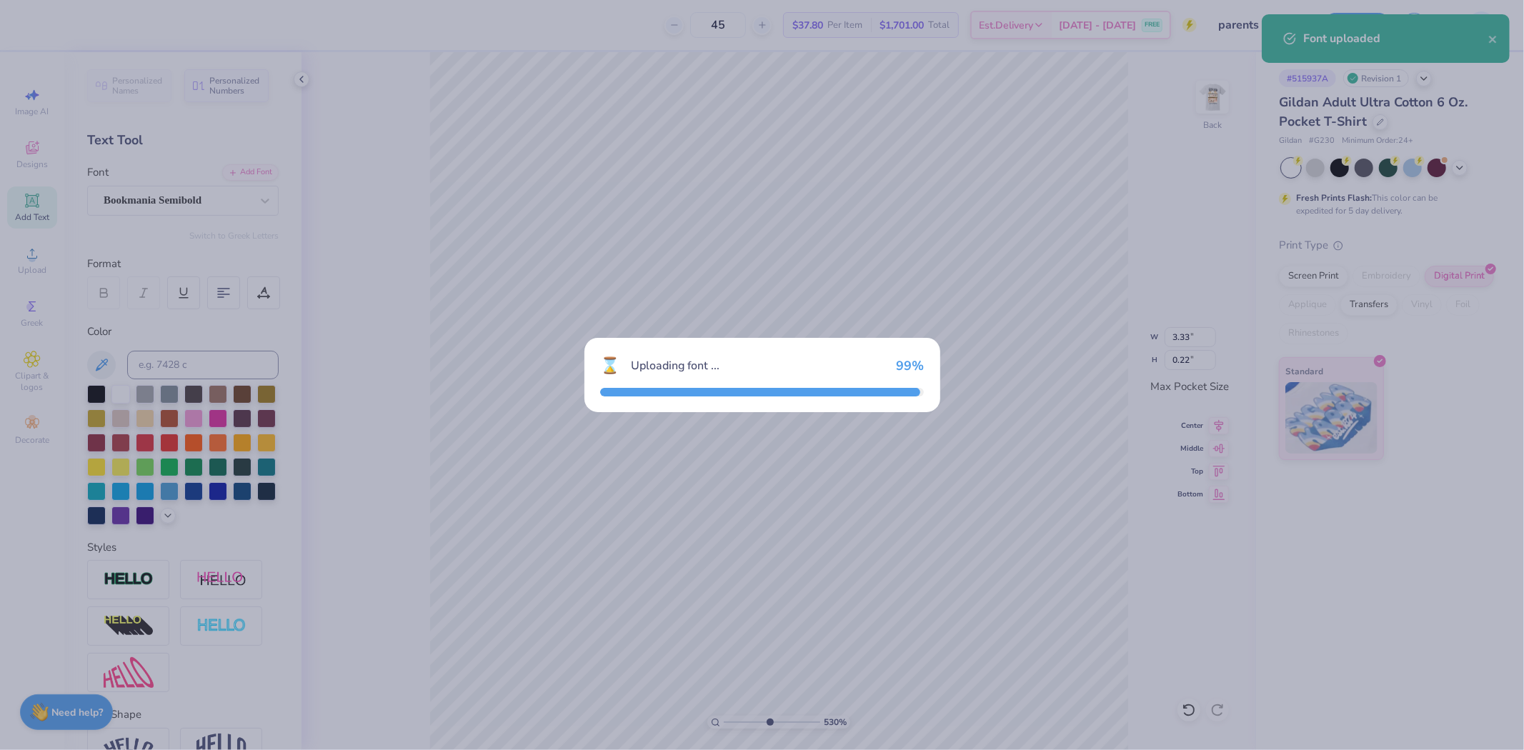
type input "5.29890660520329"
type input "3.31"
type input "0.23"
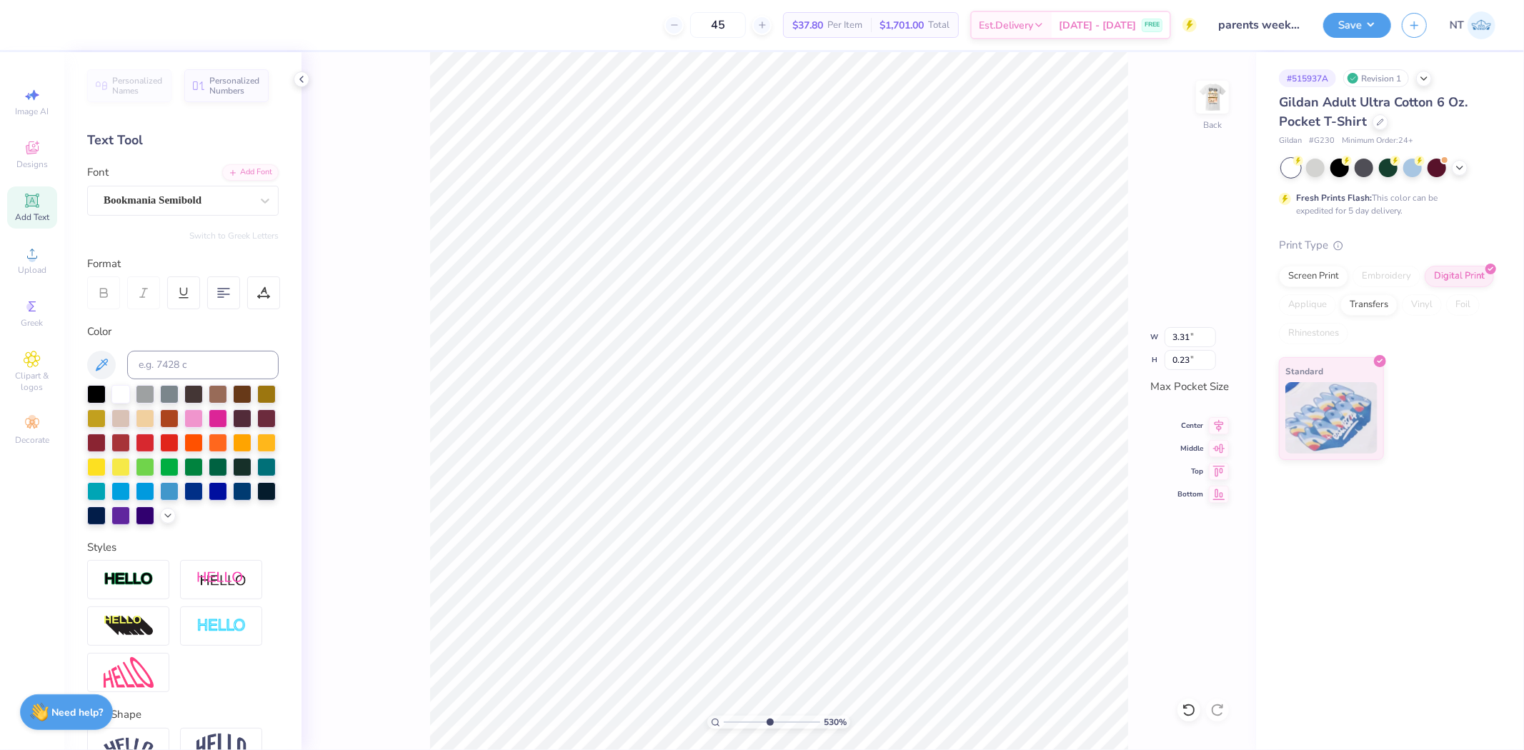
type input "5.29890660520329"
type input "3.48"
type input "0.24"
type input "5.29890660520329"
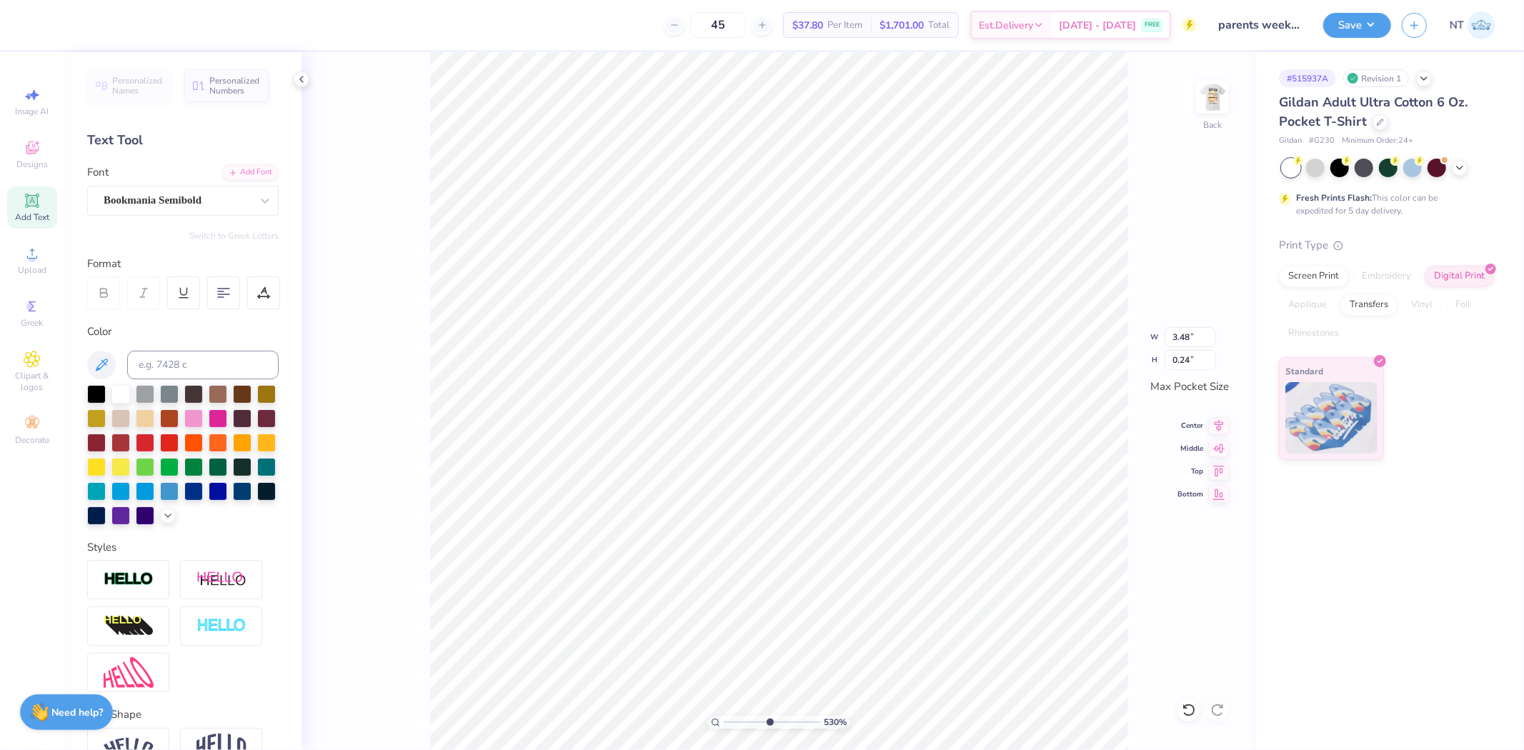
type textarea "Parent's Weekend"
type input "5.29890660520329"
type input "2.65"
click at [1156, 331] on div "530 % Back W 2.65 2.65 " H 0.24 0.24 " Max Pocket Size Center Middle Top Bottom" at bounding box center [779, 401] width 955 height 698
type input "5.29890660520329"
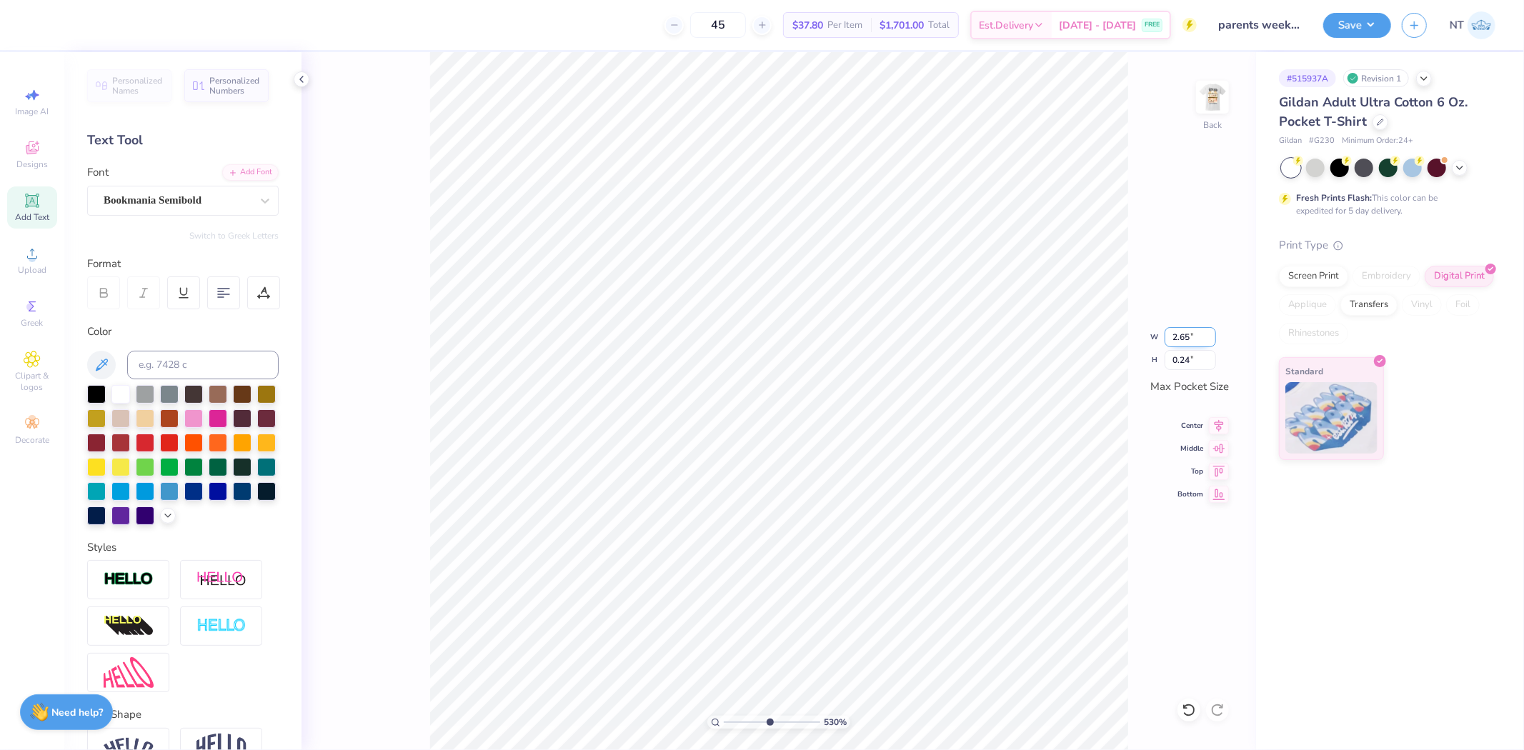
click at [1183, 346] on input "2.65" at bounding box center [1190, 337] width 51 height 20
click at [1183, 345] on input "2.65" at bounding box center [1190, 337] width 51 height 20
type input "5"
type input "4"
type input "5.29890660520329"
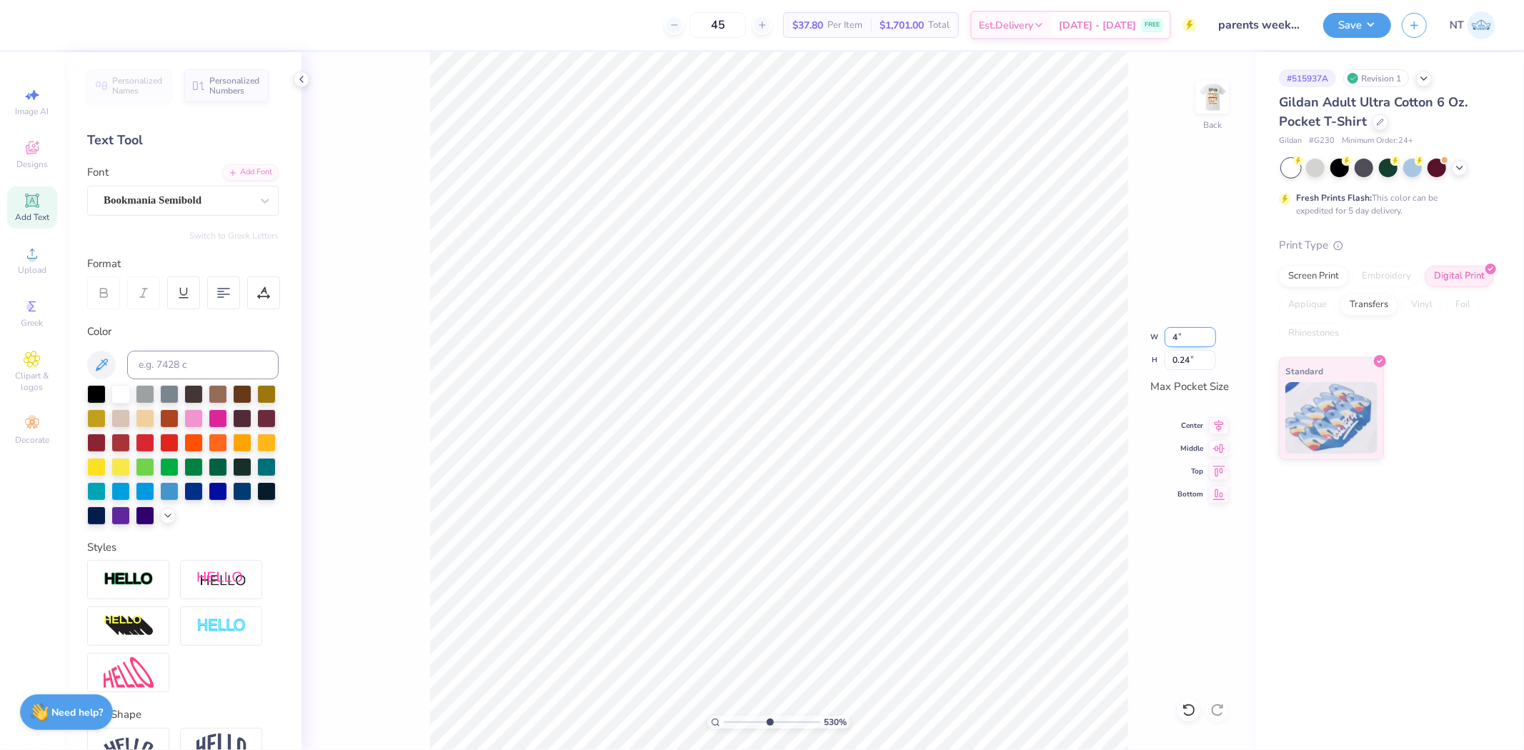
type input "3.50"
type input "0.31"
click at [855, 469] on li "Duplicate" at bounding box center [881, 468] width 112 height 28
type input "5.29890660520329"
type input "3.44"
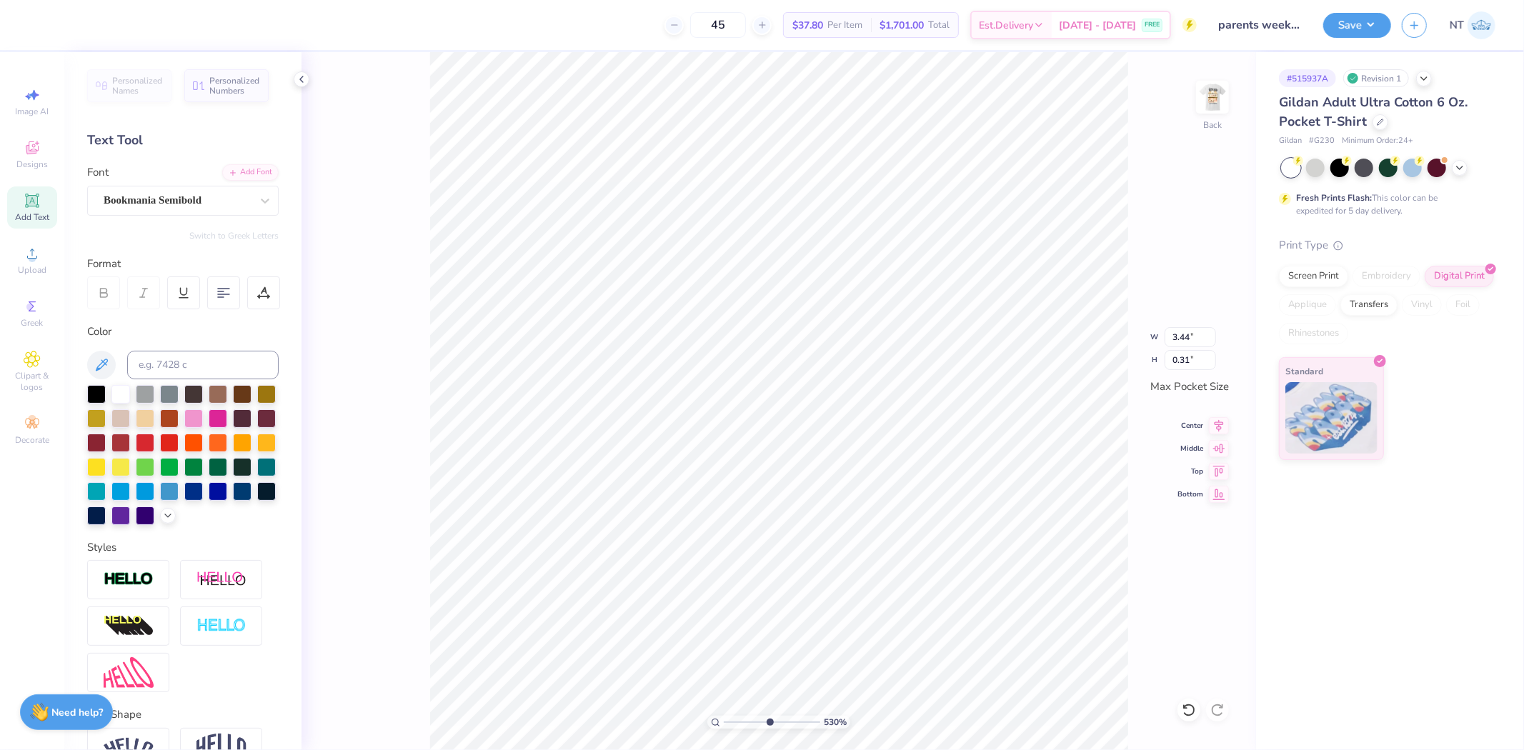
scroll to position [12, 2]
type input "5.29890660520329"
type textarea "2"
type input "5.29890660520329"
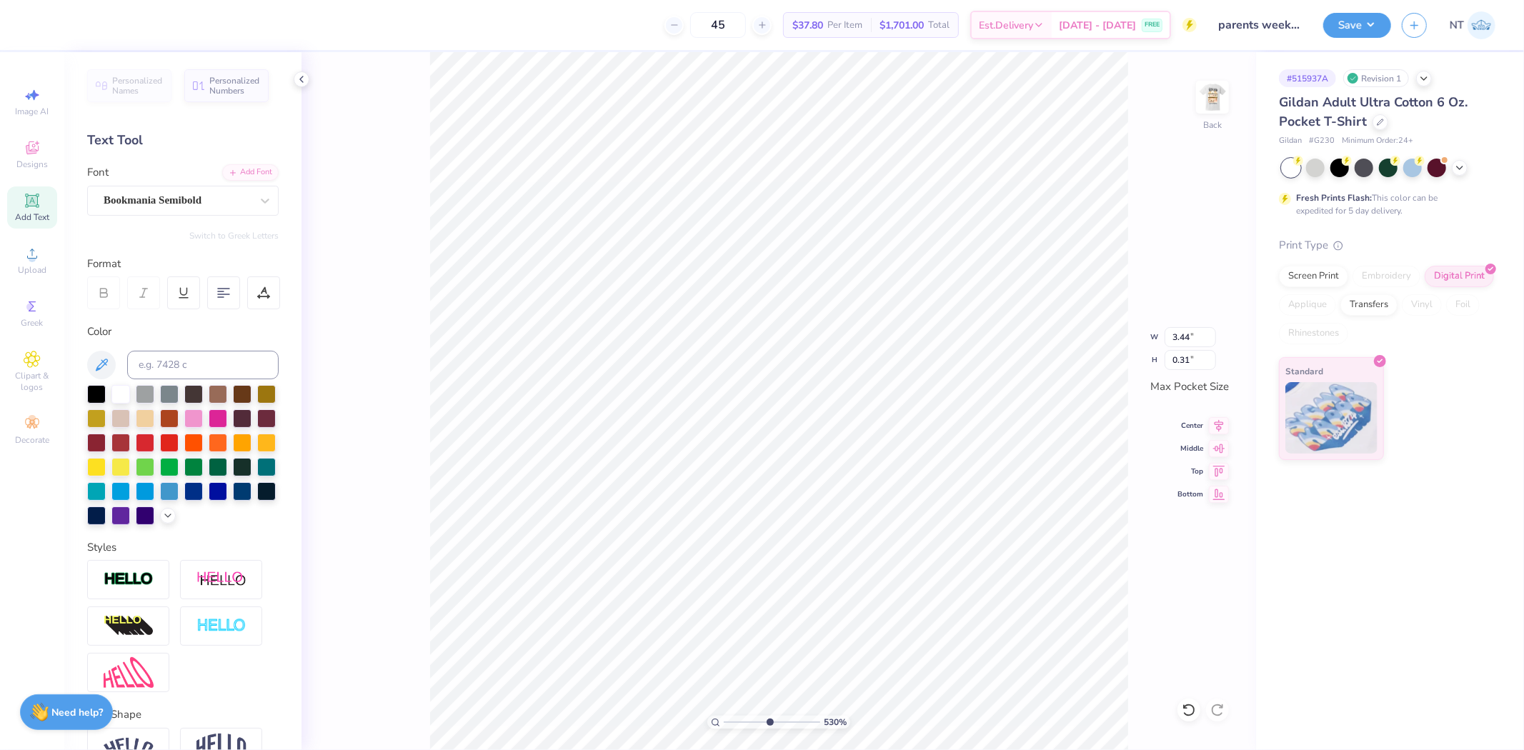
type textarea "20"
type input "5.29890660520329"
type textarea "202"
type input "5.29890660520329"
type textarea "2025"
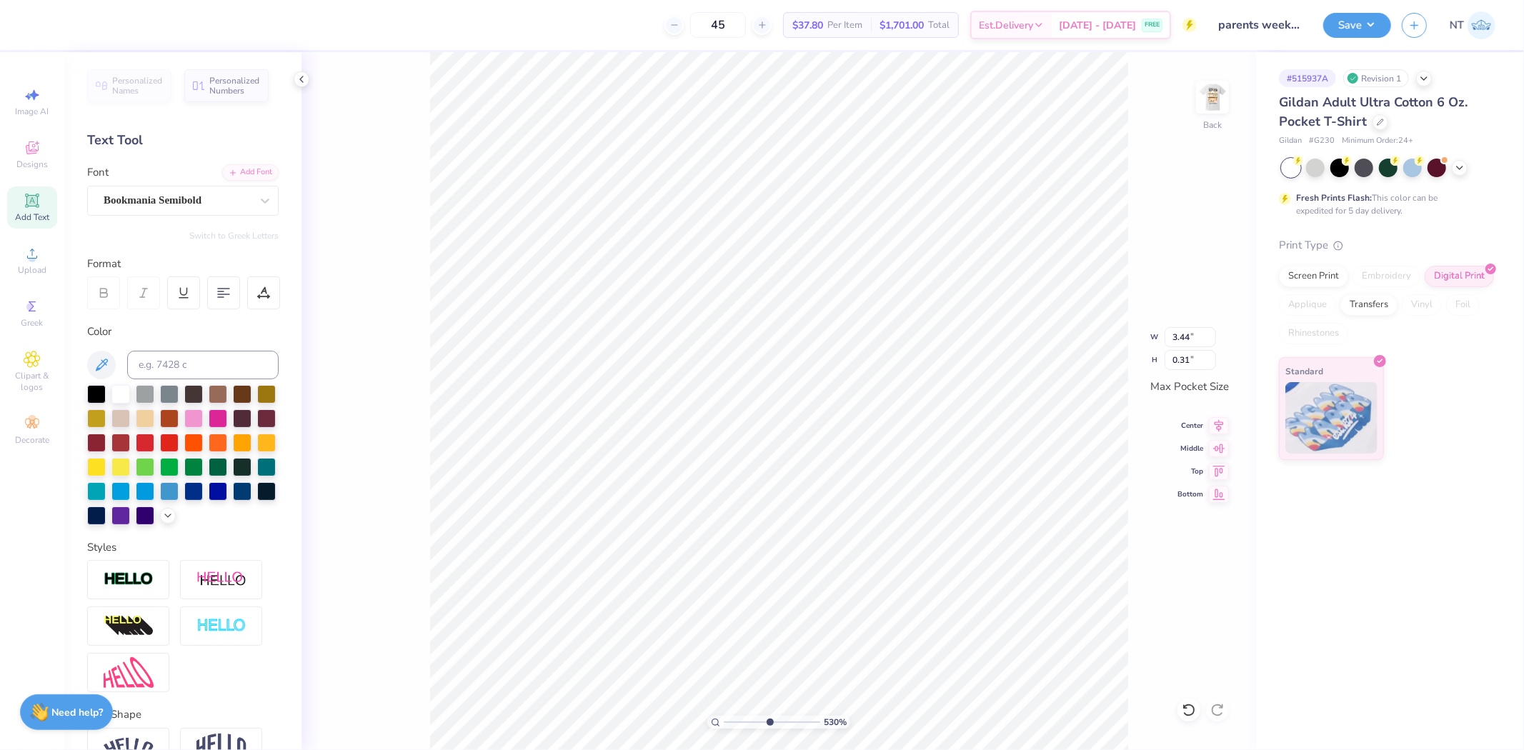
type input "5.29890660520329"
type input "0.94"
type input "5.29890660520329"
type input "1.74"
type input "0.58"
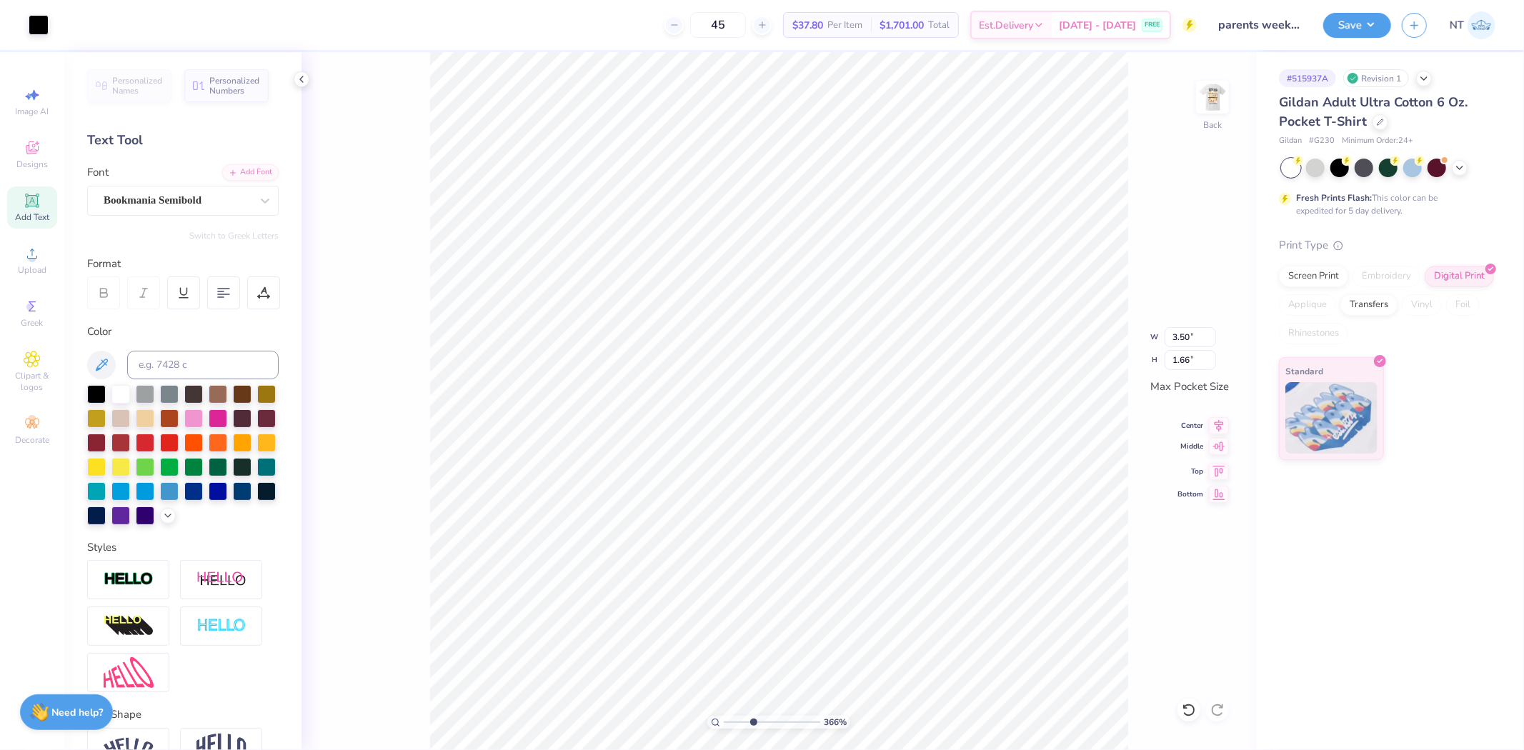
click at [1220, 446] on icon at bounding box center [1219, 446] width 20 height 17
type input "1"
click at [1217, 98] on img at bounding box center [1212, 97] width 57 height 57
click at [1224, 429] on icon at bounding box center [1219, 425] width 20 height 17
type input "11.38"
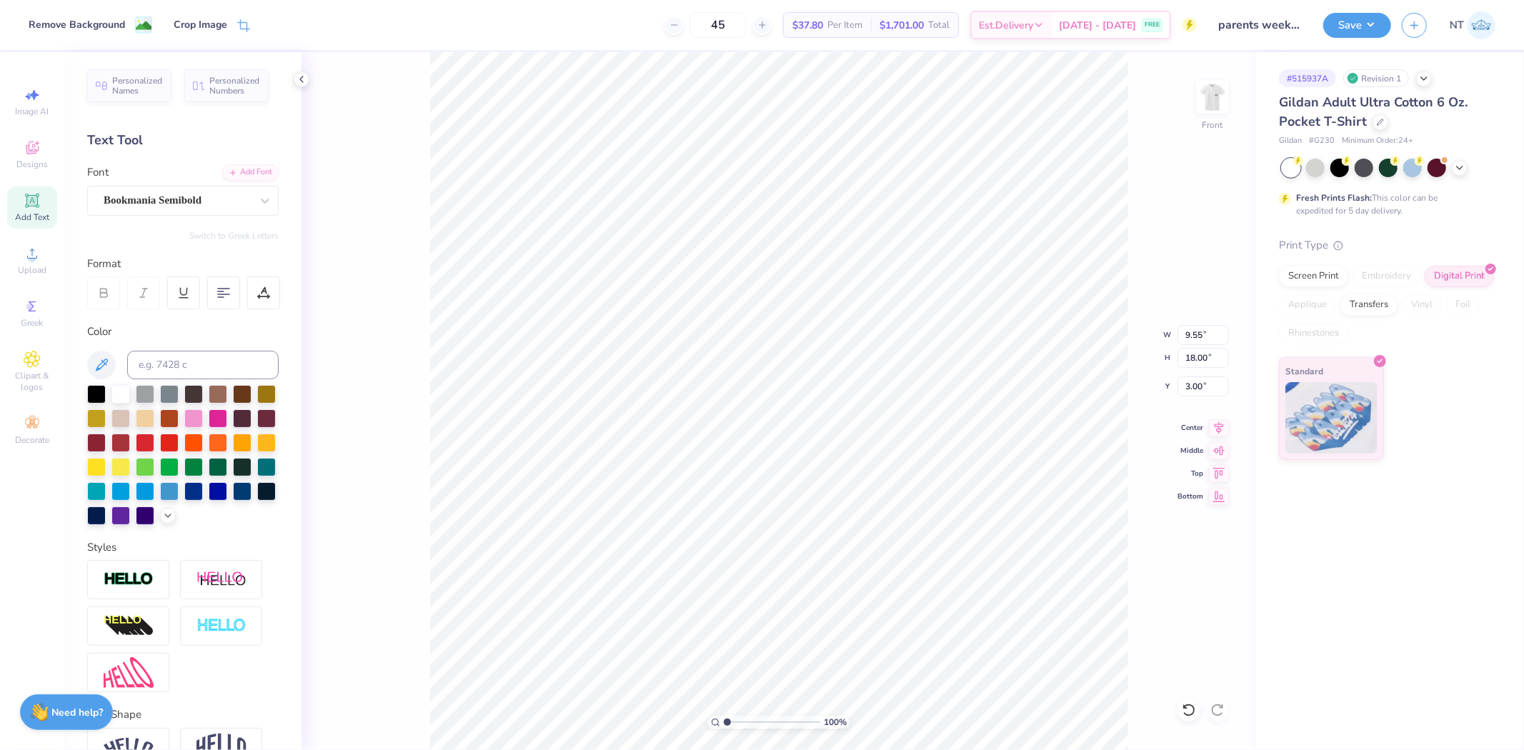
type input "14.00"
type input "5.42"
drag, startPoint x: 1225, startPoint y: 422, endPoint x: 1186, endPoint y: 420, distance: 38.6
click at [1223, 422] on icon at bounding box center [1219, 425] width 20 height 17
click at [1380, 19] on button "Save" at bounding box center [1357, 23] width 68 height 25
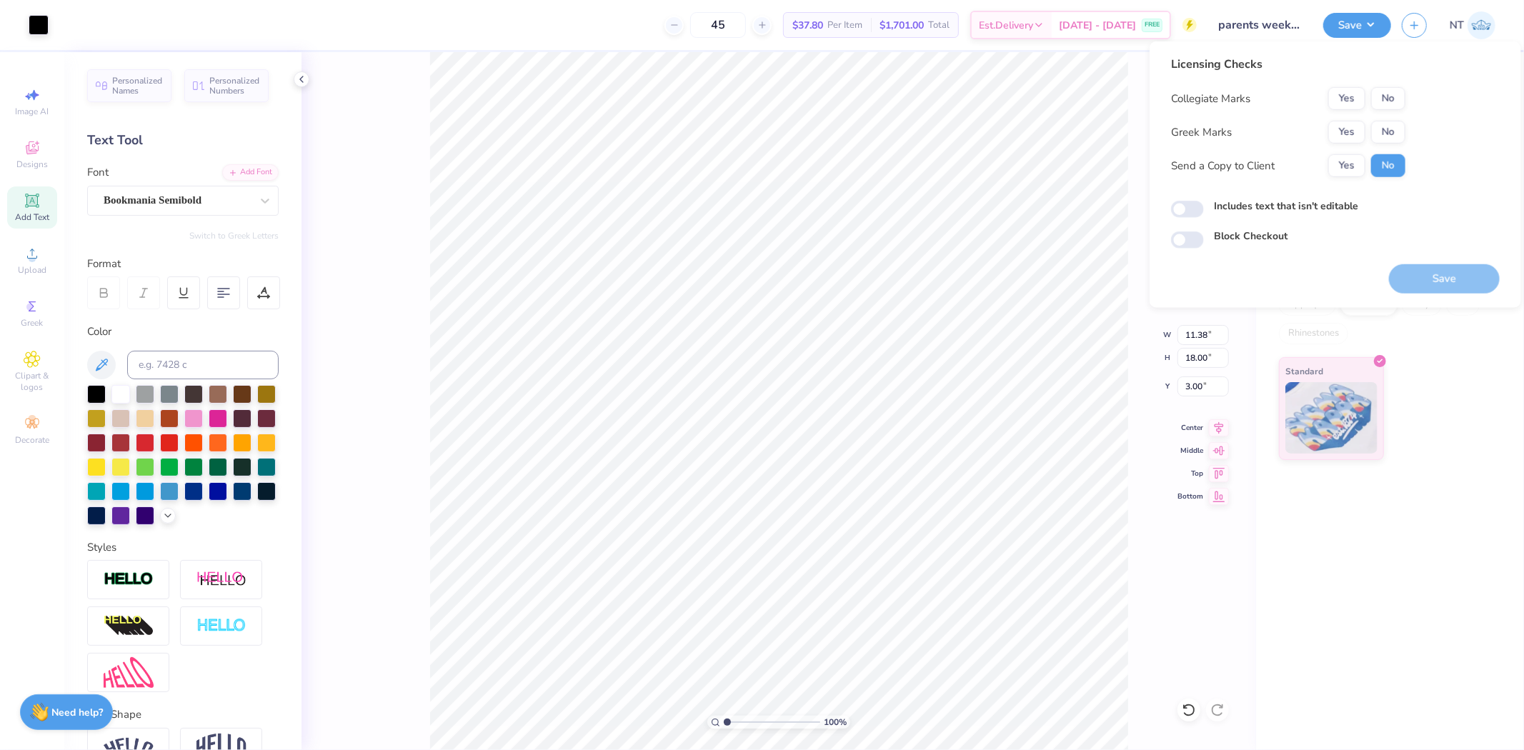
click at [1339, 130] on button "Yes" at bounding box center [1346, 132] width 37 height 23
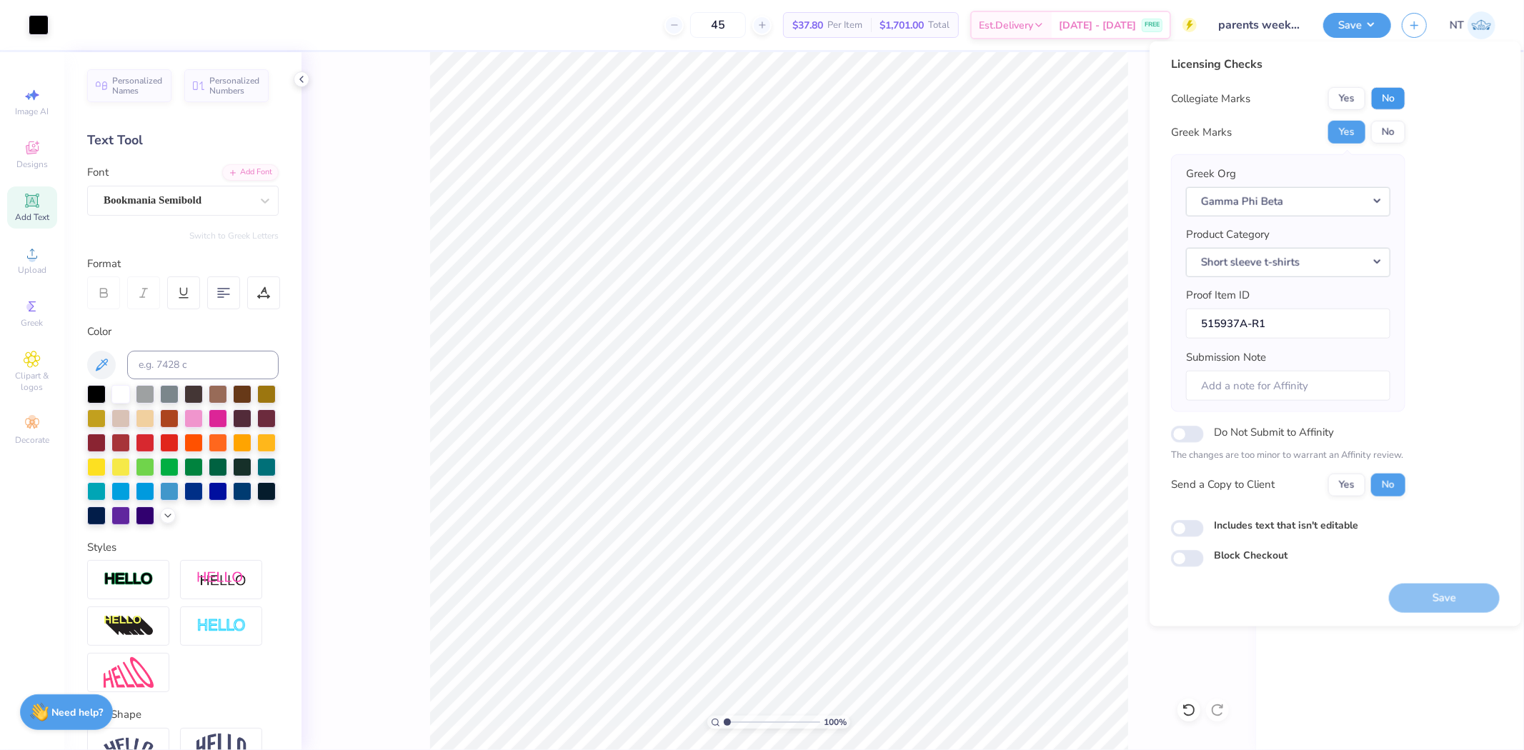
click at [1405, 94] on button "No" at bounding box center [1388, 98] width 34 height 23
click at [1212, 525] on div "Includes text that isn't editable" at bounding box center [1335, 525] width 329 height 16
click at [1208, 530] on div "Includes text that isn't editable" at bounding box center [1335, 525] width 329 height 16
click at [1191, 524] on input "Includes text that isn't editable" at bounding box center [1187, 528] width 33 height 17
checkbox input "true"
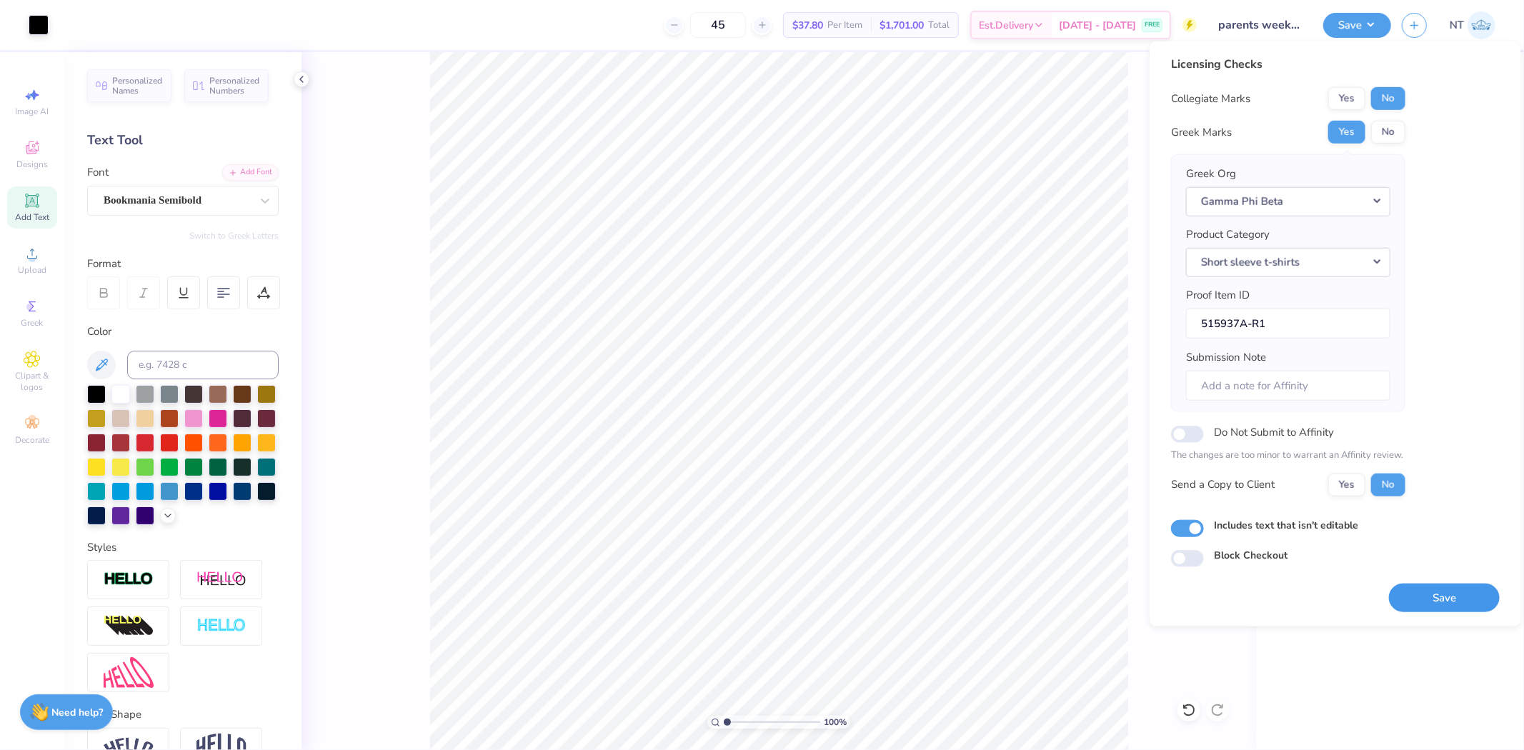
click at [1413, 588] on button "Save" at bounding box center [1444, 597] width 111 height 29
